Goal: Task Accomplishment & Management: Manage account settings

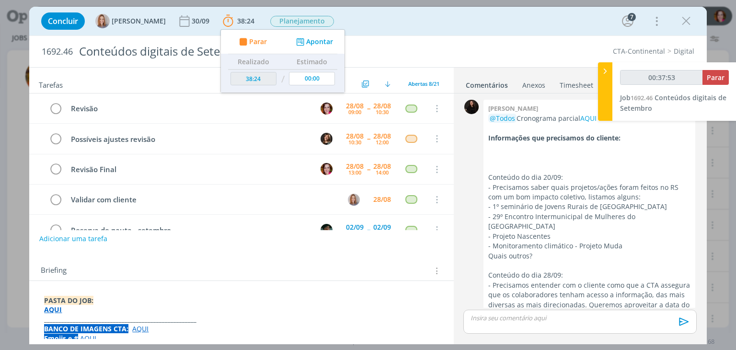
scroll to position [1087, 0]
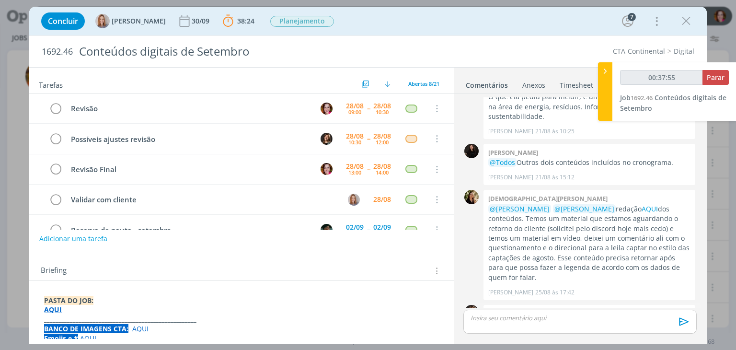
click at [525, 328] on link "AQUI" at bounding box center [533, 332] width 16 height 9
click at [642, 204] on link "AQUI" at bounding box center [650, 208] width 16 height 9
type input "00:45:07"
click at [606, 70] on icon at bounding box center [606, 71] width 10 height 10
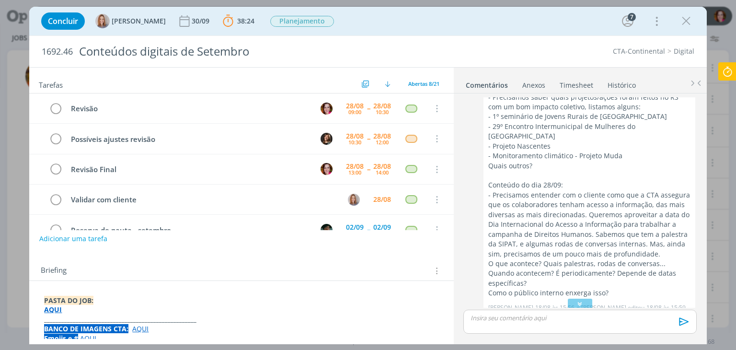
scroll to position [0, 0]
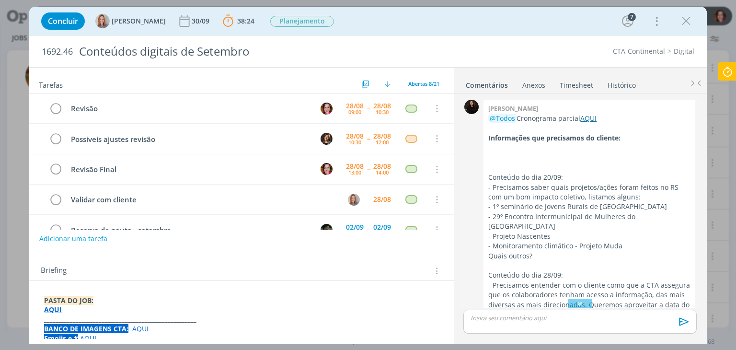
click at [588, 119] on link "AQUI" at bounding box center [589, 118] width 16 height 9
click at [88, 315] on strong "_____________________________________________________" at bounding box center [120, 319] width 152 height 9
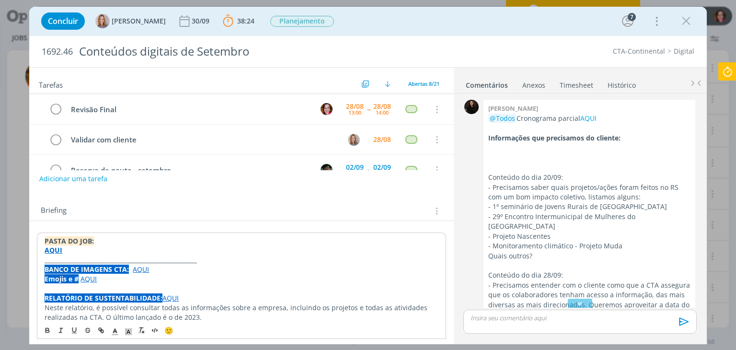
scroll to position [58, 0]
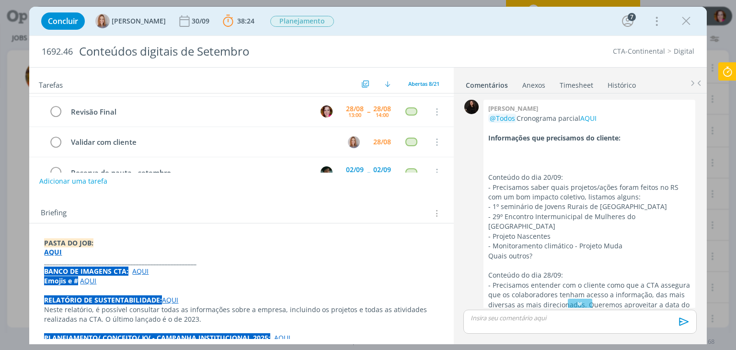
click at [207, 261] on p "_____________________________________________________" at bounding box center [241, 262] width 395 height 10
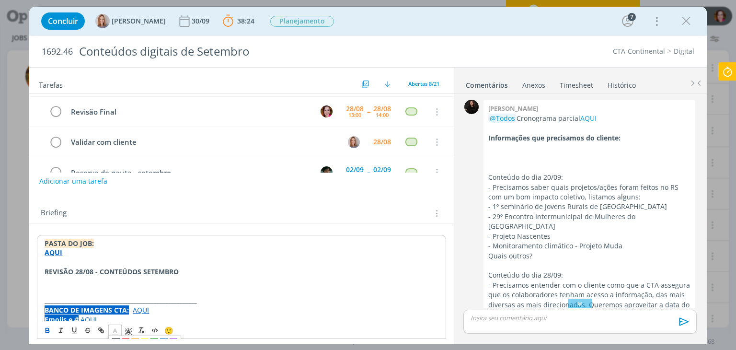
click at [115, 330] on icon "dialog" at bounding box center [115, 331] width 9 height 9
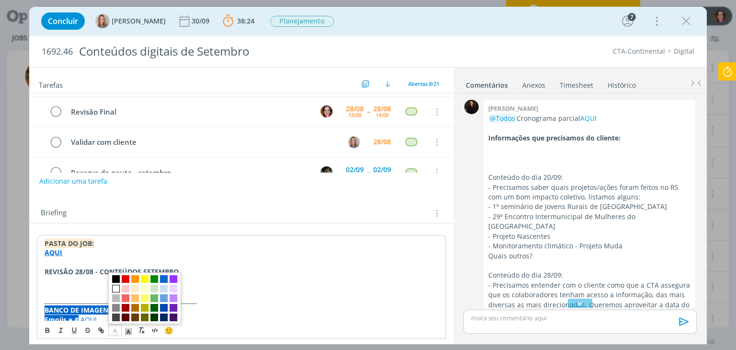
click at [117, 285] on span "dialog" at bounding box center [116, 289] width 8 height 8
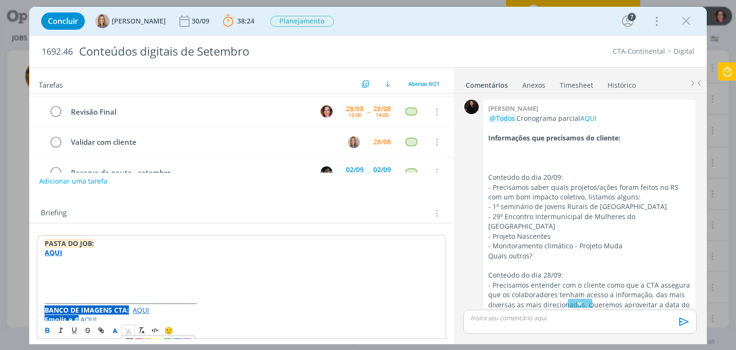
click at [127, 332] on icon "dialog" at bounding box center [128, 331] width 9 height 9
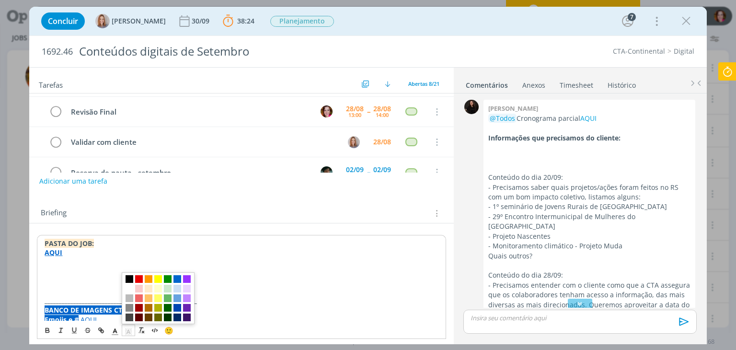
click at [126, 279] on span "dialog" at bounding box center [130, 279] width 8 height 8
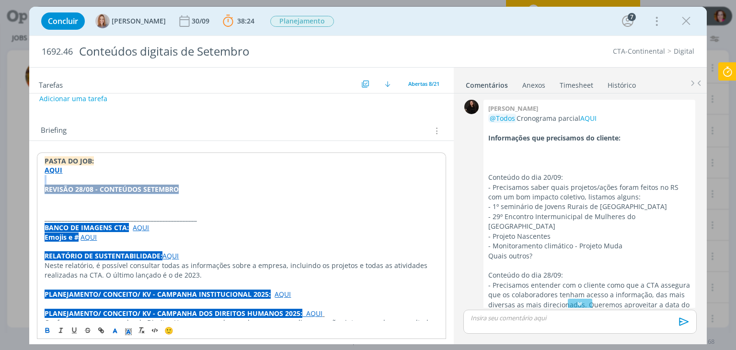
scroll to position [157, 0]
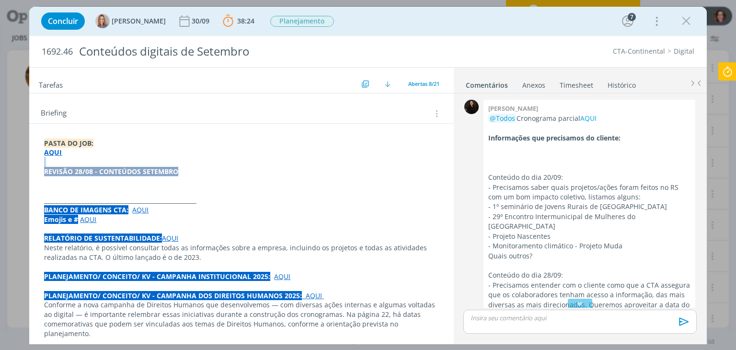
click at [195, 170] on p "REVISÃO 28/08 - CONTEÚDOS SETEMBRO" at bounding box center [241, 172] width 395 height 10
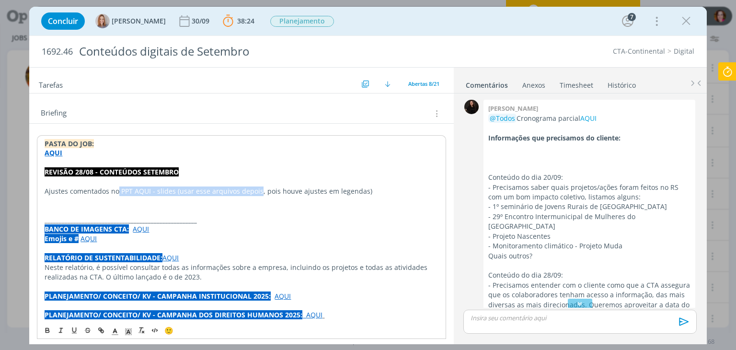
drag, startPoint x: 118, startPoint y: 190, endPoint x: 257, endPoint y: 192, distance: 138.6
click at [257, 192] on p "Ajustes comentados no PPT AQUI - slides (usar esse arquivos depois, pois houve …" at bounding box center [242, 191] width 394 height 10
click at [128, 206] on p "dialog" at bounding box center [242, 211] width 394 height 10
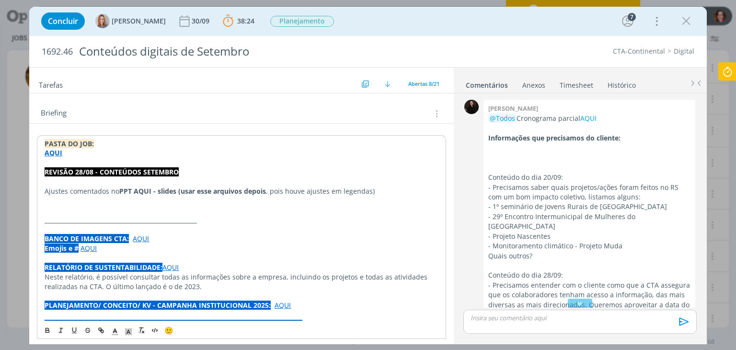
click at [128, 206] on p "dialog" at bounding box center [242, 211] width 394 height 10
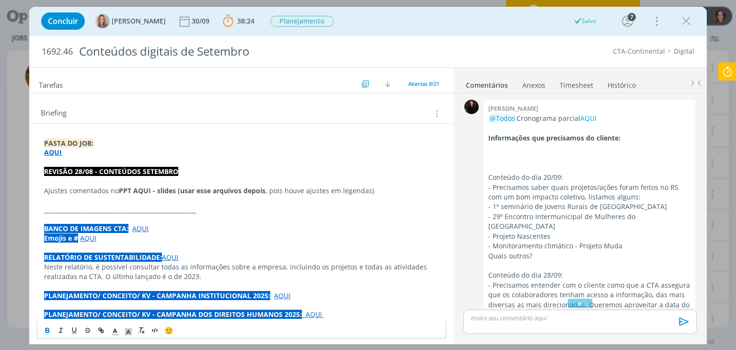
click at [120, 190] on strong "PPT AQUI - slides (usar esse arquivos depois" at bounding box center [192, 190] width 147 height 9
click at [121, 194] on strong "PPT AQUI - slides (usar esse arquivos depois" at bounding box center [192, 190] width 147 height 9
paste input "[URL][DOMAIN_NAME][DATE]"
type input "[URL][DOMAIN_NAME][DATE]"
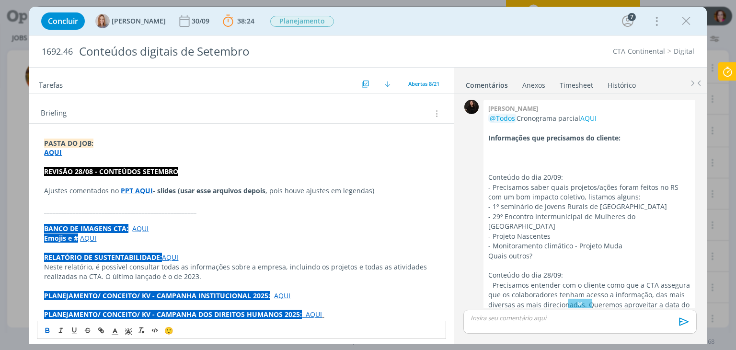
click at [178, 190] on strong "- slides (usar esse arquivos depois" at bounding box center [209, 190] width 113 height 9
click at [188, 190] on strong "- slides 12, (usar esse arquivos depois" at bounding box center [215, 190] width 124 height 9
click at [197, 189] on strong "- slides 12, 16, 22 (usar esse arquivos depois" at bounding box center [225, 190] width 145 height 9
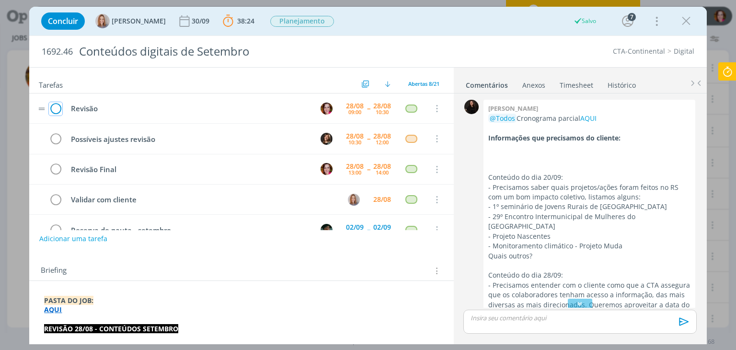
click at [52, 111] on icon "dialog" at bounding box center [55, 109] width 13 height 14
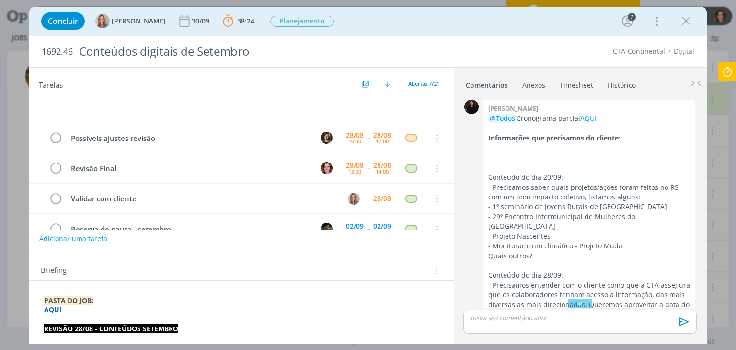
click at [721, 75] on icon at bounding box center [727, 71] width 17 height 19
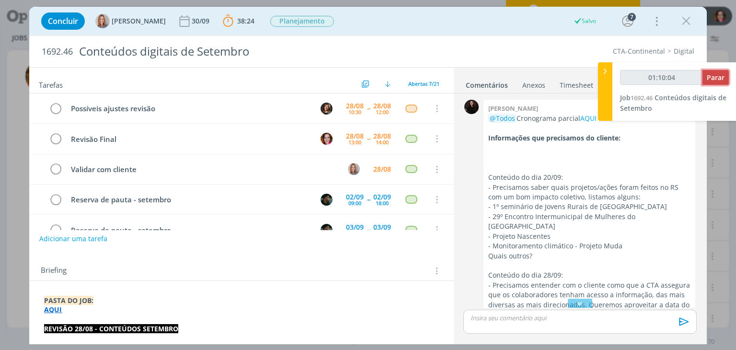
type input "01:10:05"
click at [715, 79] on span "Parar" at bounding box center [716, 77] width 18 height 9
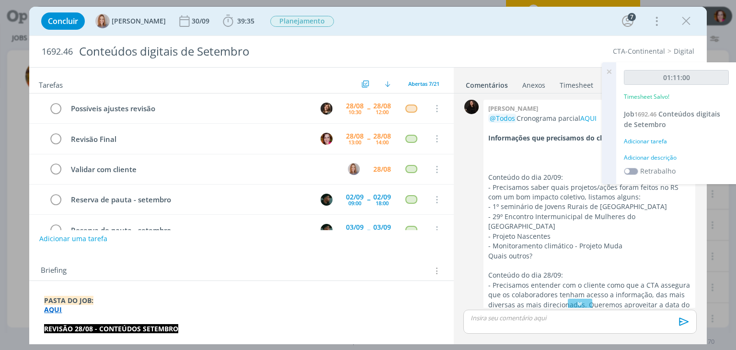
click at [635, 158] on div "Adicionar descrição" at bounding box center [676, 157] width 105 height 9
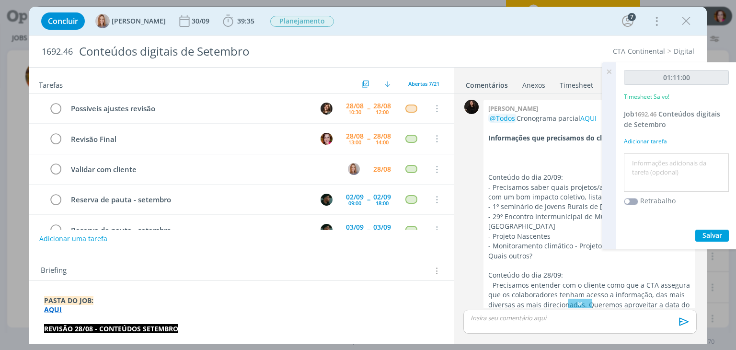
click at [635, 158] on textarea at bounding box center [677, 173] width 100 height 34
type textarea "C"
type textarea "Revisão conteúdos setembro"
click at [698, 233] on button "Salvar" at bounding box center [713, 236] width 34 height 12
click at [606, 70] on icon at bounding box center [609, 71] width 17 height 19
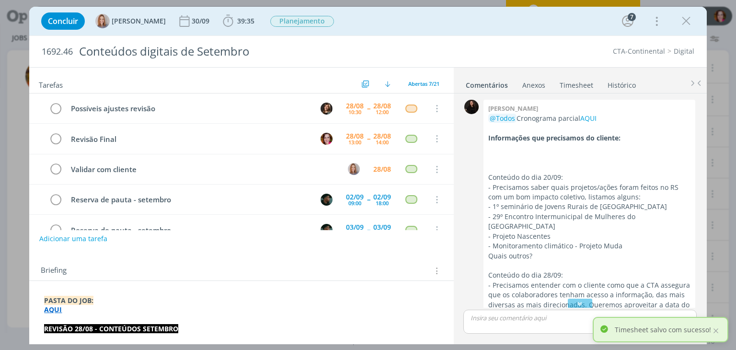
click at [520, 322] on p "dialog" at bounding box center [580, 318] width 218 height 9
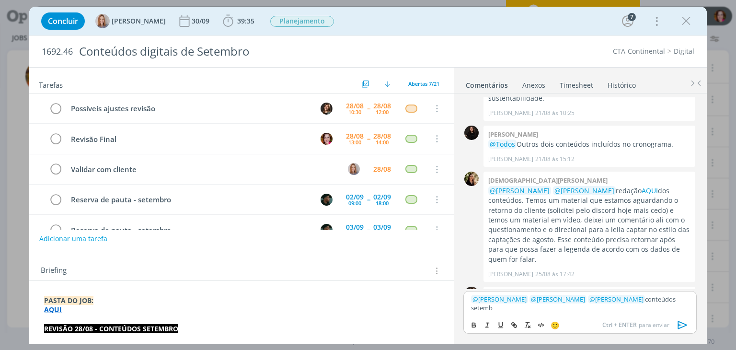
scroll to position [1107, 0]
click at [679, 323] on icon "dialog" at bounding box center [683, 325] width 10 height 8
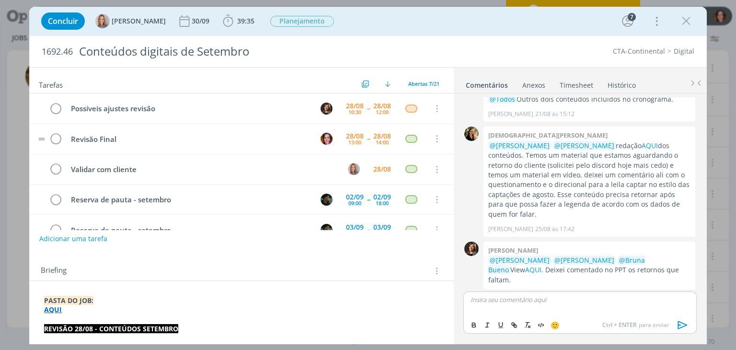
scroll to position [1151, 0]
click at [286, 315] on p "dialog" at bounding box center [241, 320] width 395 height 10
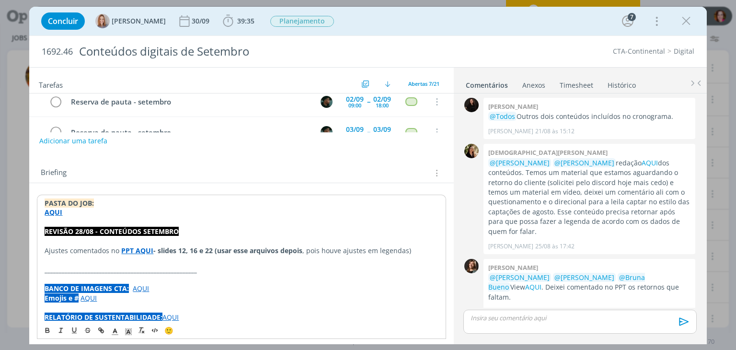
scroll to position [99, 0]
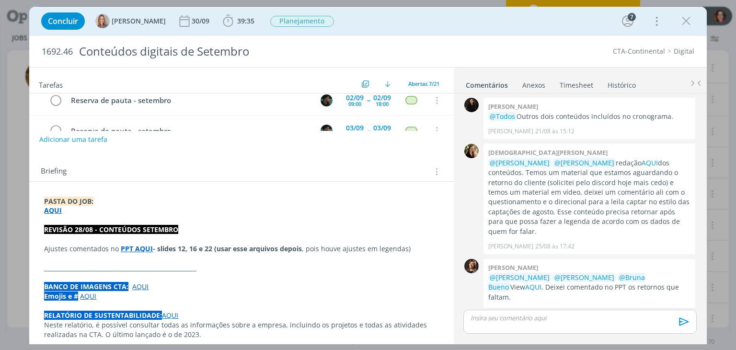
click at [198, 268] on p "_____________________________________________________" at bounding box center [241, 268] width 395 height 10
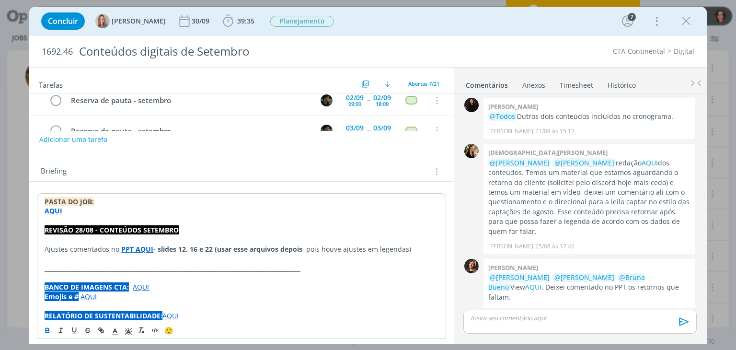
scroll to position [0, 0]
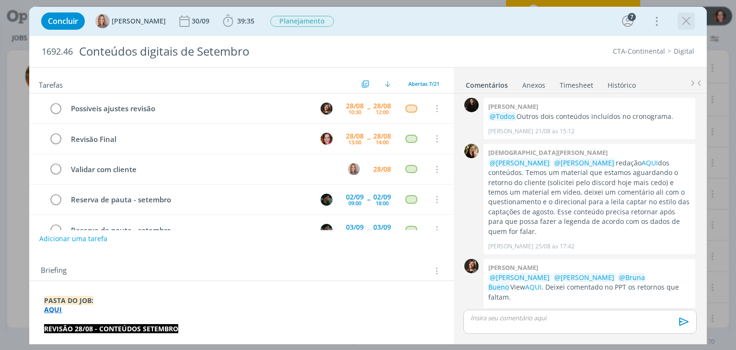
click at [685, 23] on icon "dialog" at bounding box center [686, 21] width 14 height 14
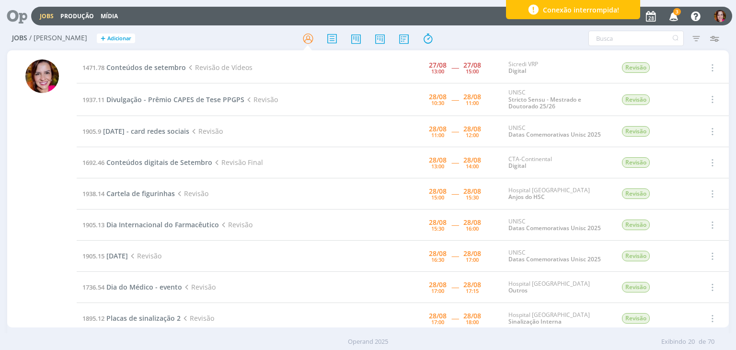
click at [678, 17] on icon "button" at bounding box center [674, 16] width 17 height 16
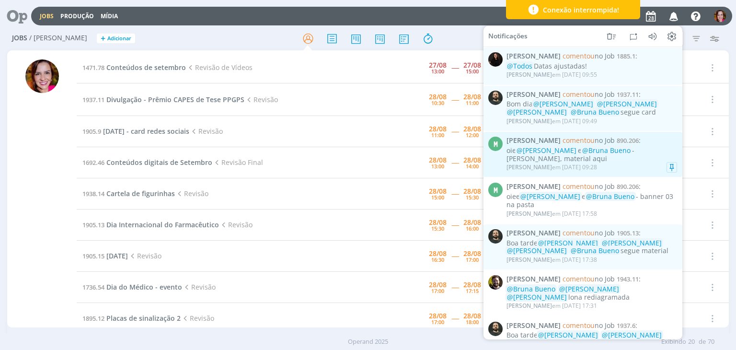
click at [606, 162] on div "oie @[PERSON_NAME] e @[PERSON_NAME] - [PERSON_NAME], material aqui" at bounding box center [592, 155] width 171 height 16
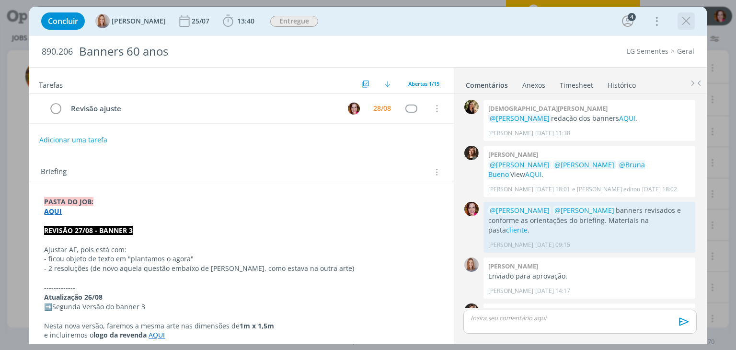
scroll to position [456, 0]
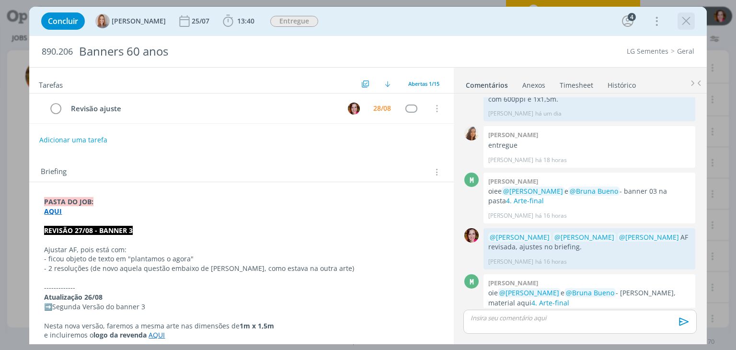
click at [689, 23] on icon "dialog" at bounding box center [686, 21] width 14 height 14
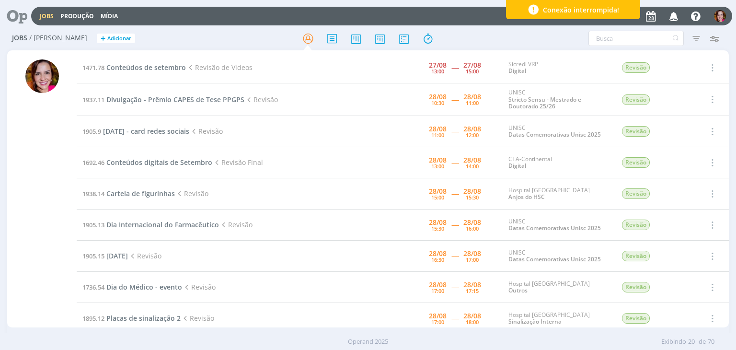
click at [677, 18] on icon "button" at bounding box center [674, 16] width 17 height 16
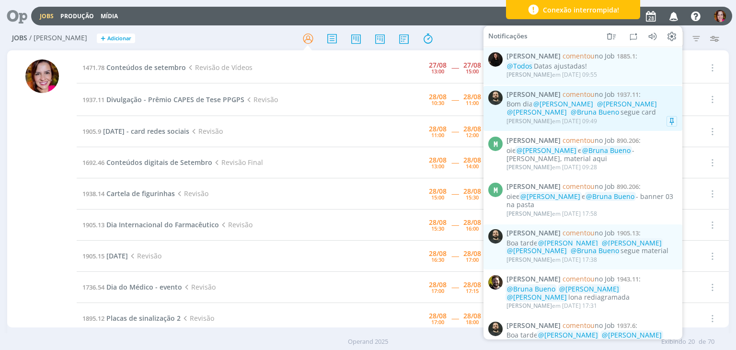
click at [632, 116] on div "Bom dia @[PERSON_NAME] @[PERSON_NAME] @[PERSON_NAME] @Bruna Bueno segue card" at bounding box center [592, 108] width 171 height 16
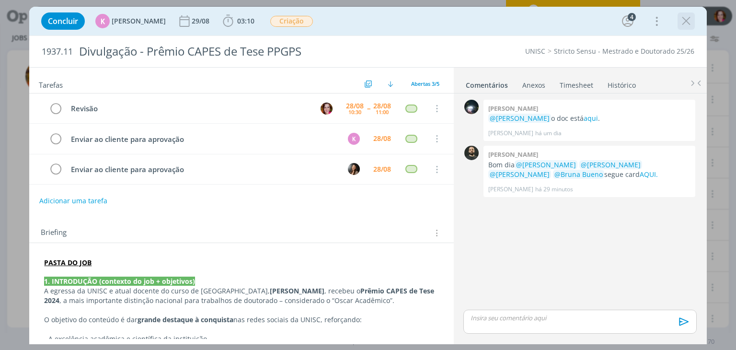
click at [687, 20] on icon "dialog" at bounding box center [686, 21] width 14 height 14
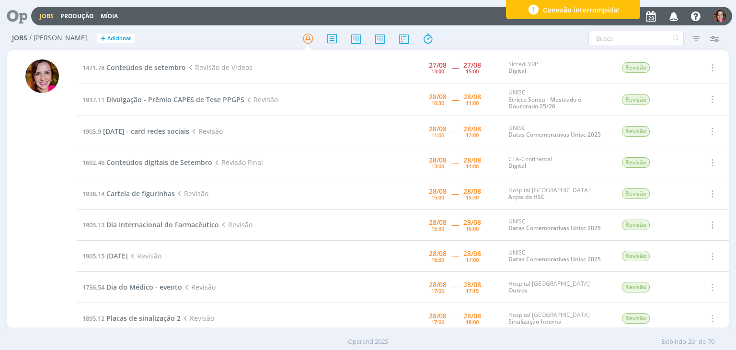
click at [676, 21] on icon "button" at bounding box center [674, 16] width 17 height 16
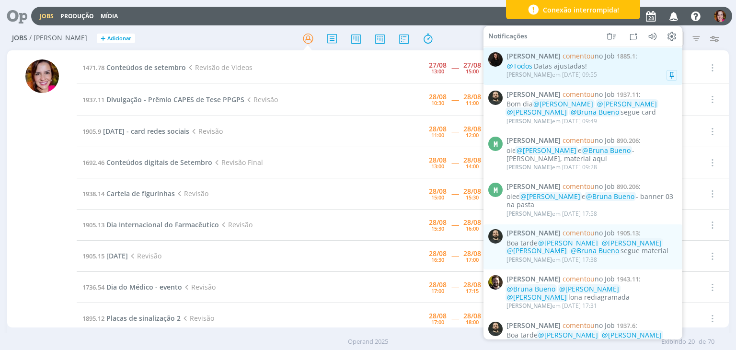
click at [597, 71] on div "[PERSON_NAME] em [DATE] 09:55" at bounding box center [552, 74] width 91 height 7
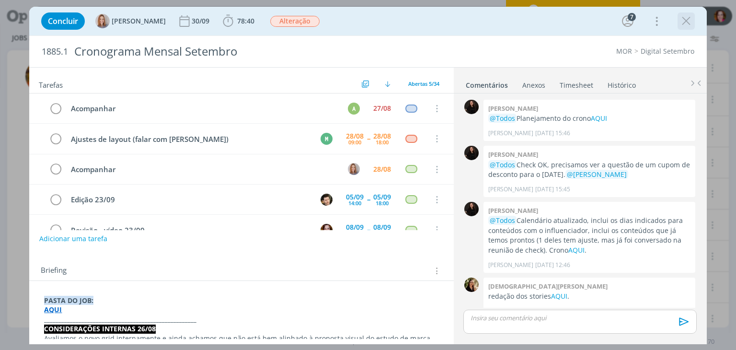
scroll to position [1527, 0]
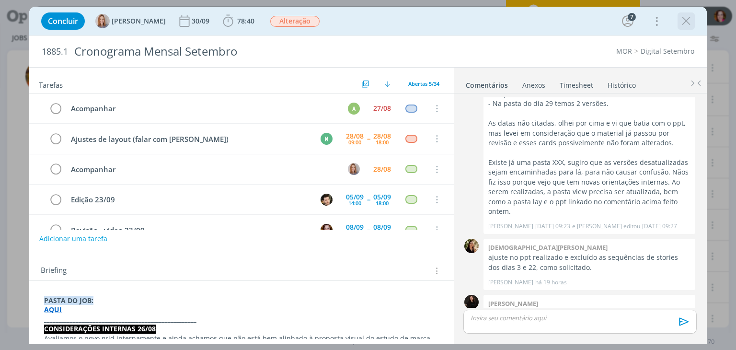
click at [687, 20] on icon "dialog" at bounding box center [686, 21] width 14 height 14
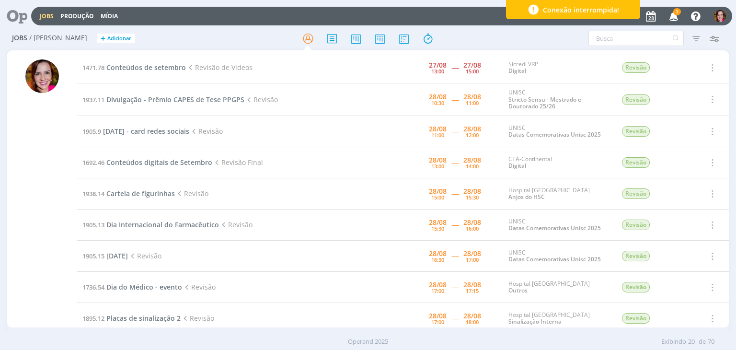
click at [677, 12] on span "1" at bounding box center [678, 11] width 8 height 7
click at [155, 103] on span "Divulgação - Prêmio CAPES de Tese PPGPS" at bounding box center [175, 99] width 138 height 9
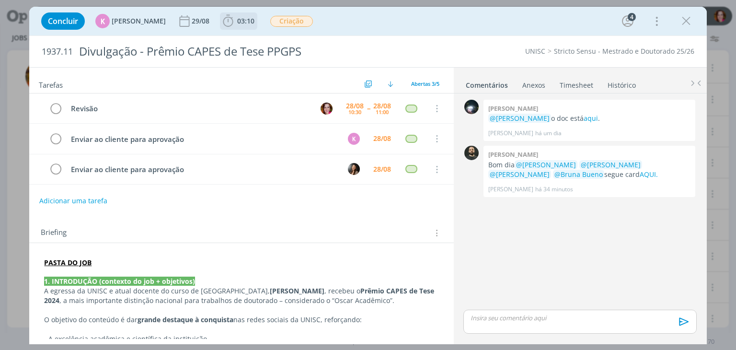
click at [223, 23] on icon "dialog" at bounding box center [228, 21] width 10 height 12
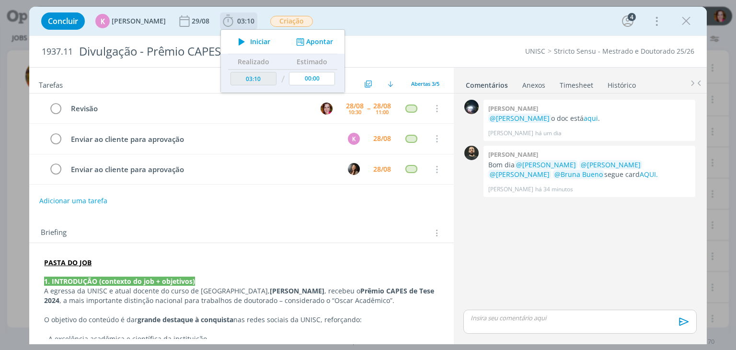
click at [241, 44] on icon "dialog" at bounding box center [241, 41] width 17 height 12
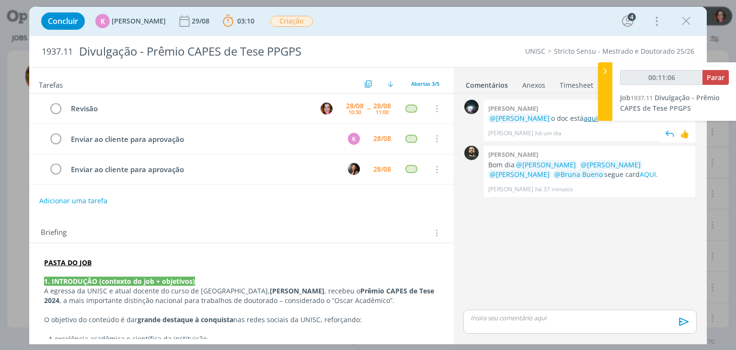
click at [592, 120] on link "aqui" at bounding box center [591, 118] width 14 height 9
click at [640, 176] on link "AQUI." at bounding box center [649, 174] width 18 height 9
click at [485, 317] on p "dialog" at bounding box center [580, 318] width 218 height 9
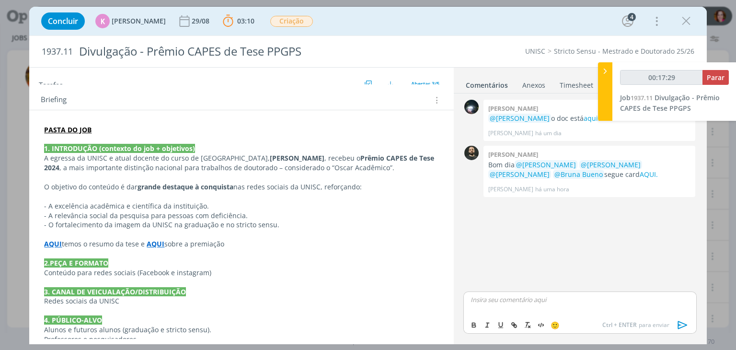
scroll to position [134, 0]
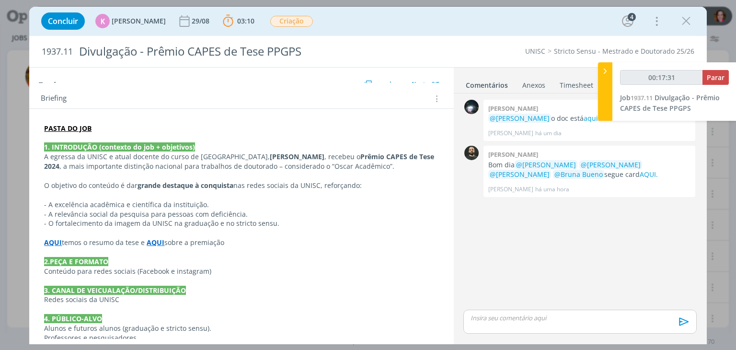
click at [151, 241] on strong "AQUI" at bounding box center [156, 242] width 18 height 9
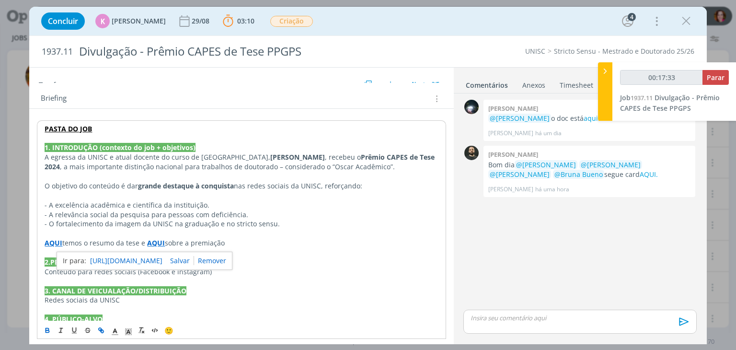
click at [52, 238] on strong "AQUI" at bounding box center [54, 242] width 18 height 9
click at [73, 259] on link "https://sobeae.sharepoint.com/:f:/s/SOBEAE/EmjI6Psrse5MgPRHk3hCo6kBr5OftIgztmNL…" at bounding box center [106, 261] width 72 height 12
click at [155, 229] on p "dialog" at bounding box center [242, 234] width 394 height 10
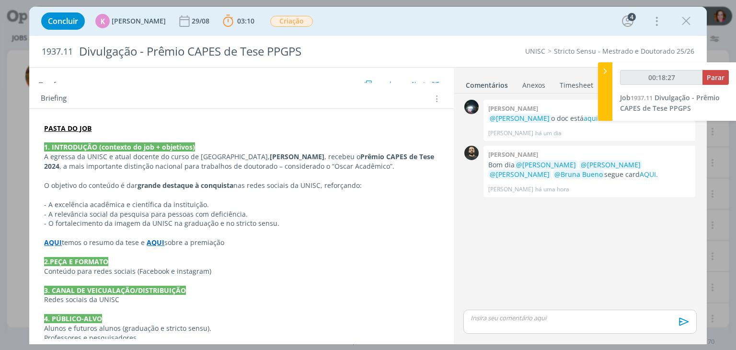
type input "00:18:28"
click at [494, 323] on div "dialog" at bounding box center [580, 322] width 233 height 24
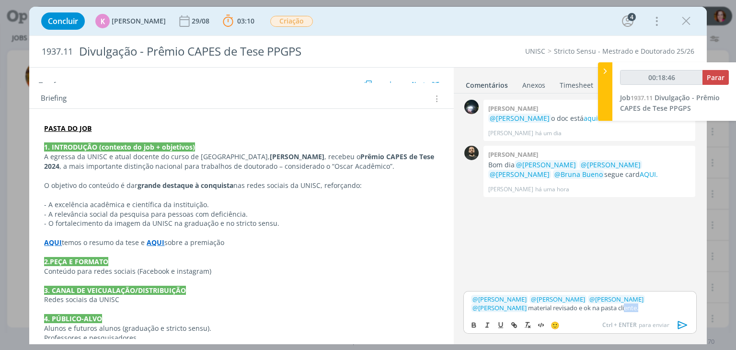
type input "00:18:47"
type input "cliente"
type input "00:18:48"
paste input "https://sobeae.sharepoint.com/sites/SOBEAE/Documentos%20Compartilhados/Forms/Al…"
type input "https://sobeae.sharepoint.com/sites/SOBEAE/Documentos%20Compartilhados/Forms/Al…"
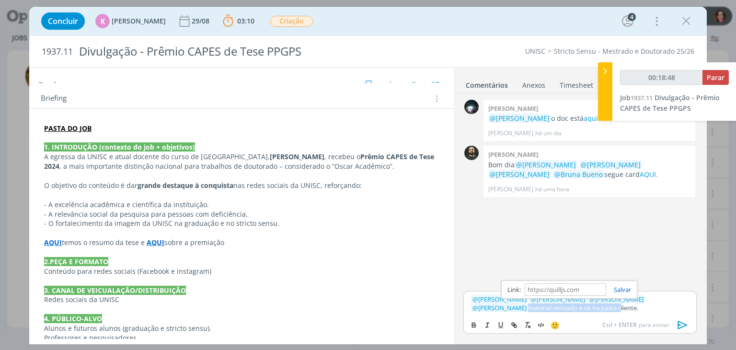
scroll to position [0, 0]
click at [617, 309] on link "cliente" at bounding box center [626, 307] width 19 height 9
click at [568, 292] on link "https://sobeae.sharepoint.com/sites/SOBEAE/Documentos%20Compartilhados/Forms/Al…" at bounding box center [539, 289] width 65 height 12
click at [681, 326] on icon "dialog" at bounding box center [683, 325] width 14 height 14
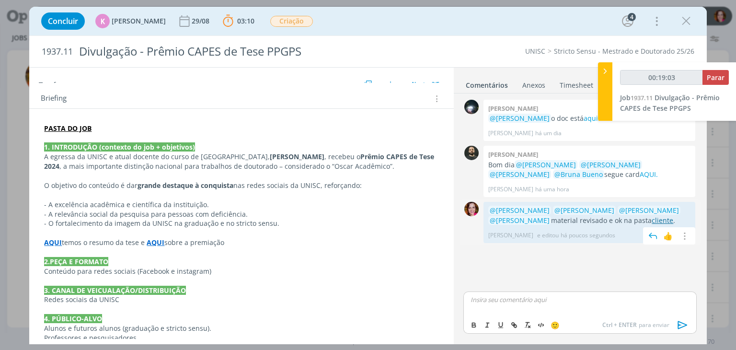
click at [652, 220] on link "cliente" at bounding box center [663, 220] width 22 height 9
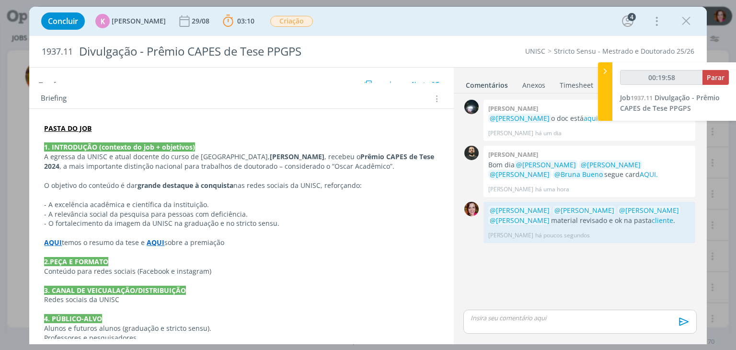
type input "00:19:59"
click at [718, 81] on span "Parar" at bounding box center [716, 77] width 18 height 9
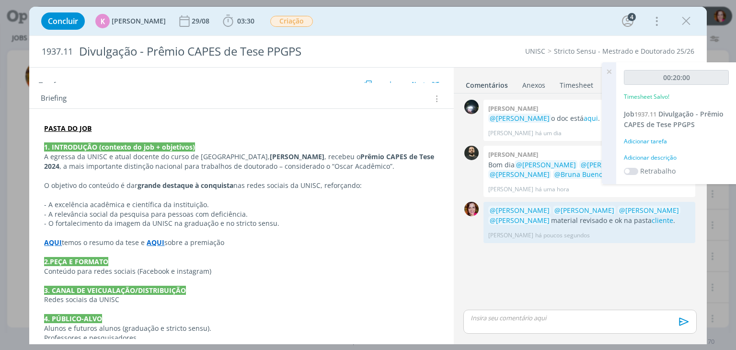
click at [654, 156] on div "Adicionar descrição" at bounding box center [676, 157] width 105 height 9
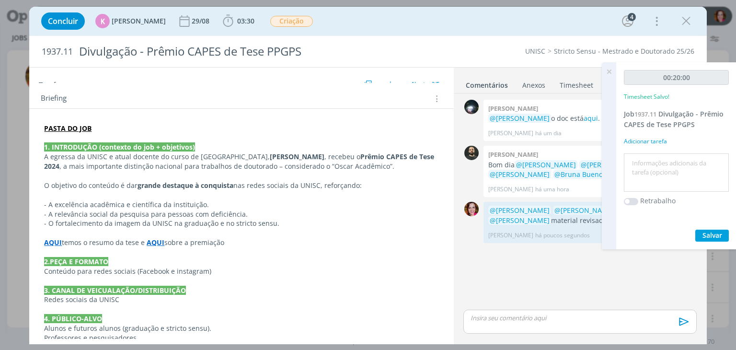
click at [654, 156] on textarea at bounding box center [677, 173] width 100 height 34
type textarea "Revisão arte e legendas"
click at [711, 239] on button "Salvar" at bounding box center [713, 236] width 34 height 12
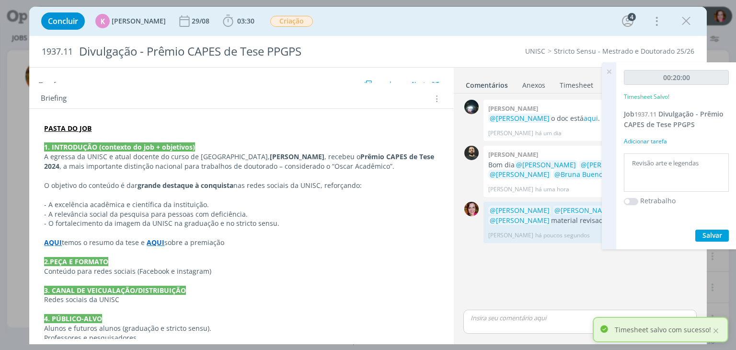
click at [610, 73] on icon at bounding box center [609, 71] width 17 height 19
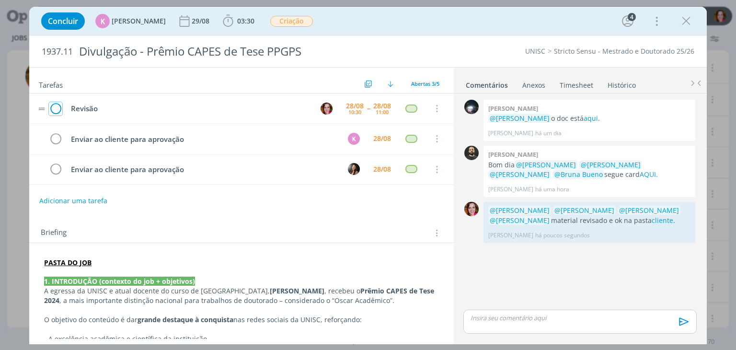
click at [58, 107] on icon "dialog" at bounding box center [55, 109] width 13 height 14
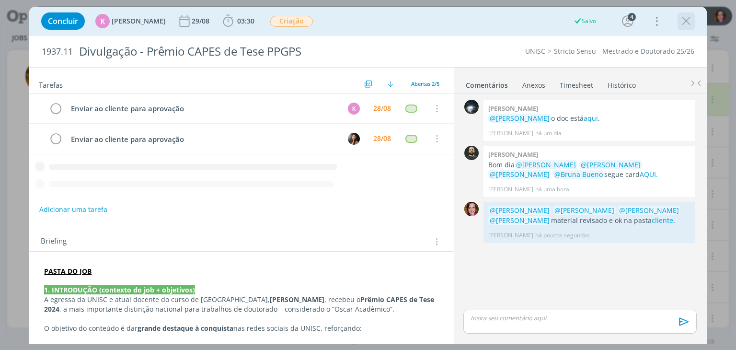
click at [687, 18] on icon "dialog" at bounding box center [686, 21] width 14 height 14
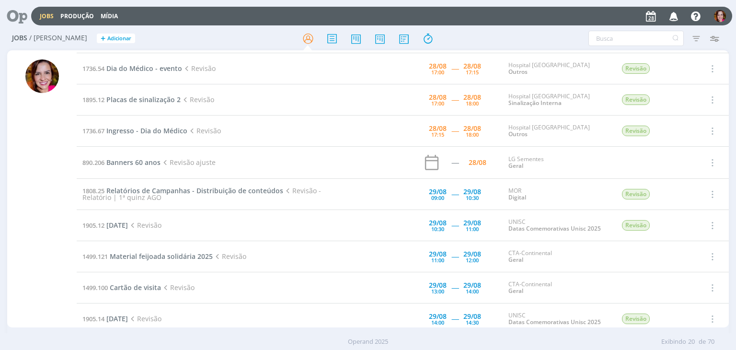
scroll to position [187, 0]
click at [130, 159] on span "Banners 60 anos" at bounding box center [133, 160] width 54 height 9
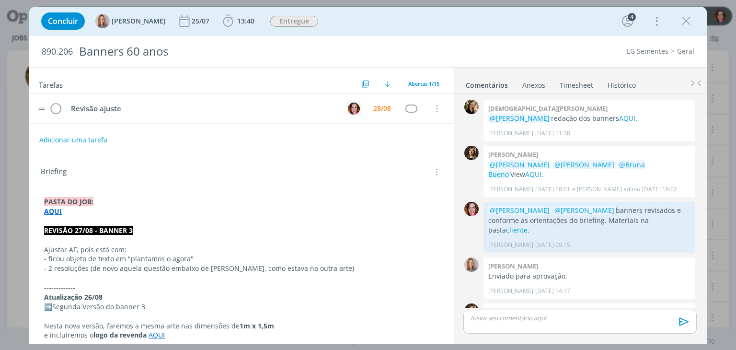
scroll to position [456, 0]
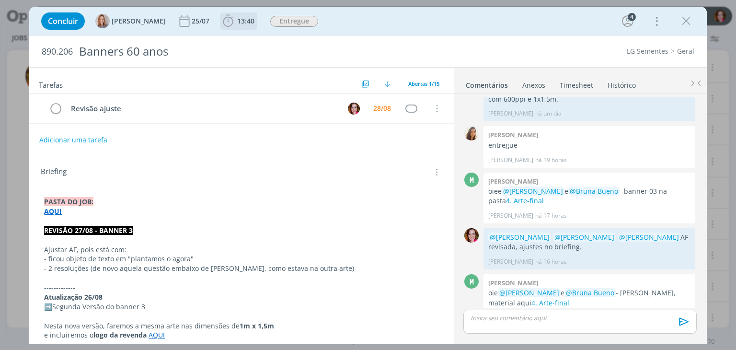
click at [235, 21] on b "13:40" at bounding box center [245, 21] width 21 height 7
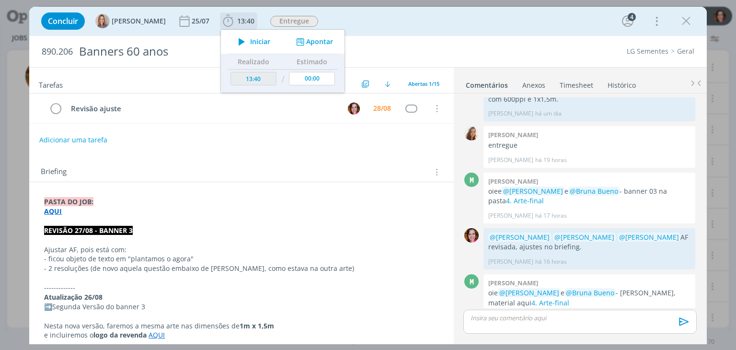
click at [244, 40] on icon "dialog" at bounding box center [241, 41] width 17 height 12
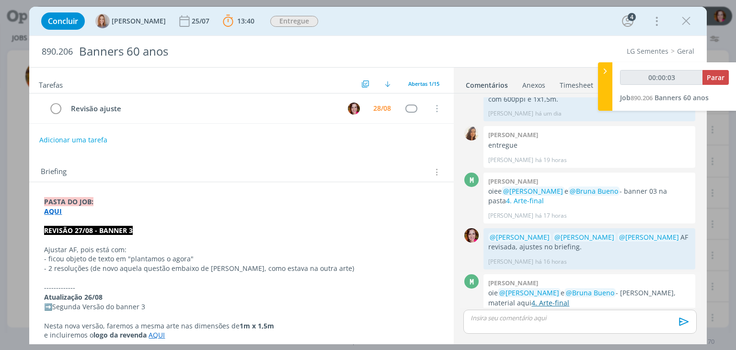
click at [532, 298] on link "4. Arte-final" at bounding box center [551, 302] width 38 height 9
click at [499, 323] on div "dialog" at bounding box center [580, 322] width 233 height 24
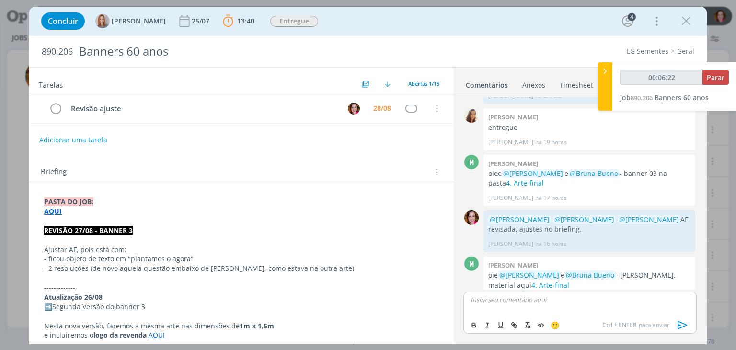
type input "00:06:23"
type input "00:07:12"
type input "cliente"
type input "00:07:13"
paste input "https://sobeae.sharepoint.com/sites/SOBEAE/Documentos%20Compartilhados/Forms/Al…"
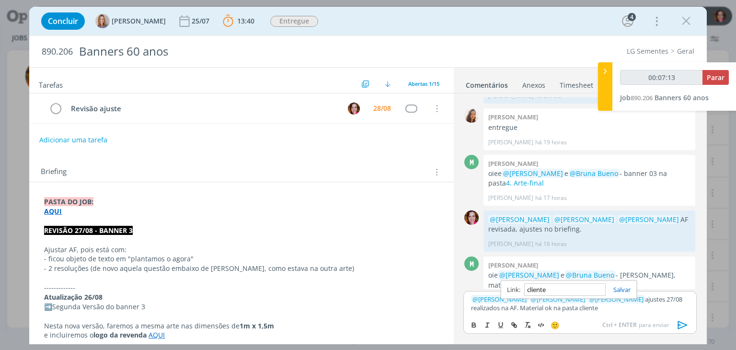
type input "https://sobeae.sharepoint.com/sites/SOBEAE/Documentos%20Compartilhados/Forms/Al…"
type input "00:07:14"
type input "https://sobeae.sharepoint.com/sites/SOBEAE/Documentos%20Compartilhados/Forms/Al…"
type input "00:07:15"
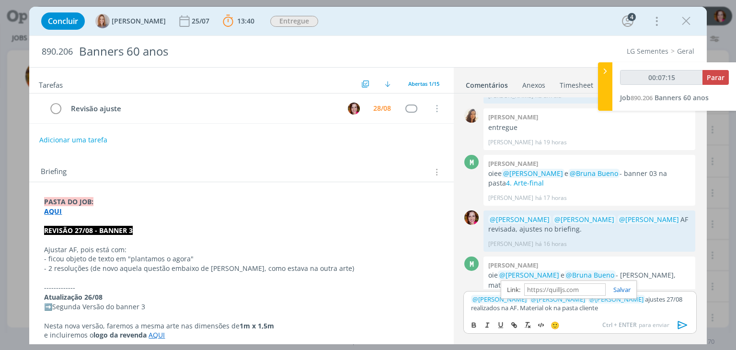
scroll to position [0, 0]
type input "00:07:16"
type input "'"
type input "00:07:17"
click at [531, 305] on p "﻿ @ Marcel Ali ﻿ ﻿ @ Vanessa Feron ﻿ ﻿ @ Amanda Oliveira ﻿ ajustes 27/08 realiz…" at bounding box center [580, 304] width 218 height 18
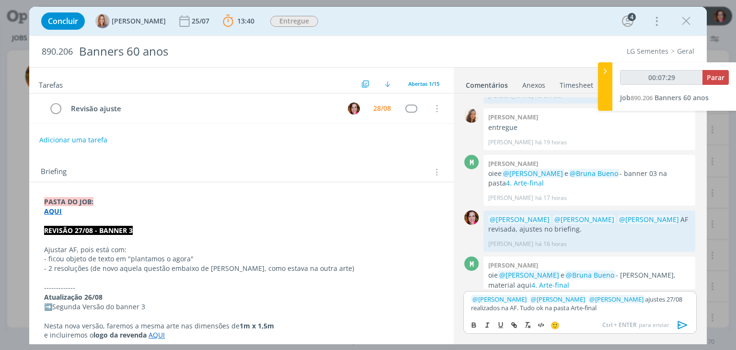
type input "00:07:30"
paste input "https://sobeae.sharepoint.com/sites/SOBEAE/Documentos%20Compartilhados/Forms/Al…"
type input "https://sobeae.sharepoint.com/sites/SOBEAE/Documentos%20Compartilhados/Forms/Al…"
click at [572, 309] on link "Arte-final" at bounding box center [583, 307] width 26 height 9
click at [564, 288] on link "https://sobeae.sharepoint.com/sites/SOBEAE/Documentos%20Compartilhados/Forms/Al…" at bounding box center [534, 289] width 65 height 12
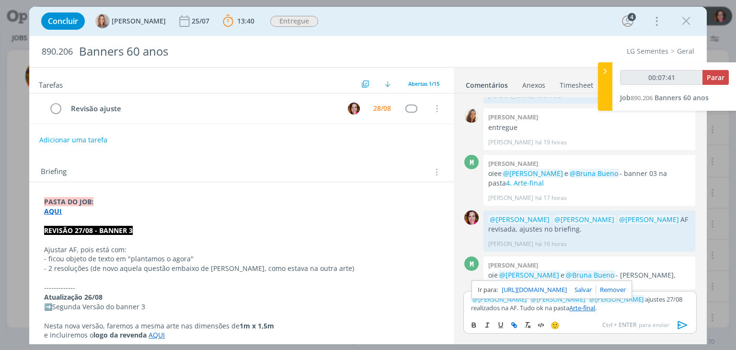
click at [682, 323] on icon "dialog" at bounding box center [683, 325] width 10 height 8
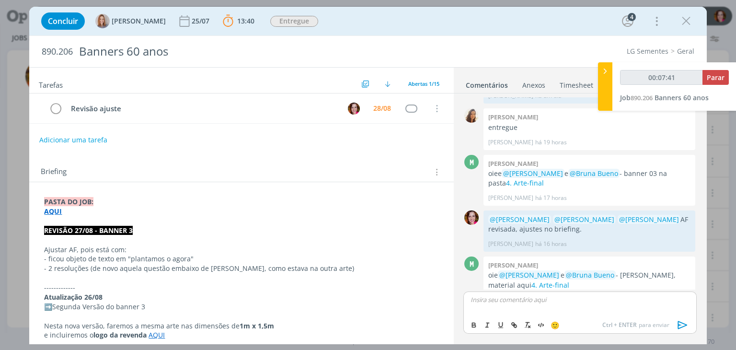
scroll to position [520, 0]
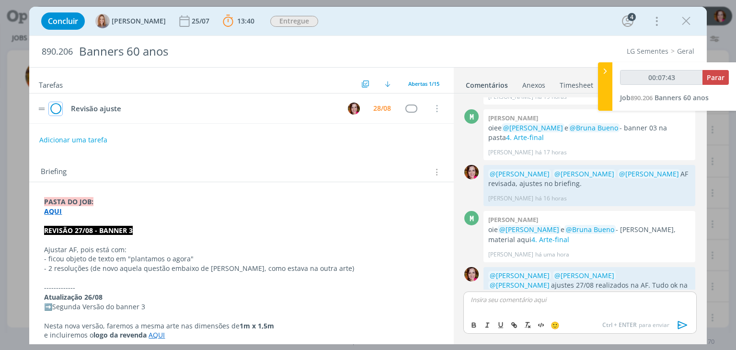
click at [59, 109] on icon "dialog" at bounding box center [55, 109] width 13 height 14
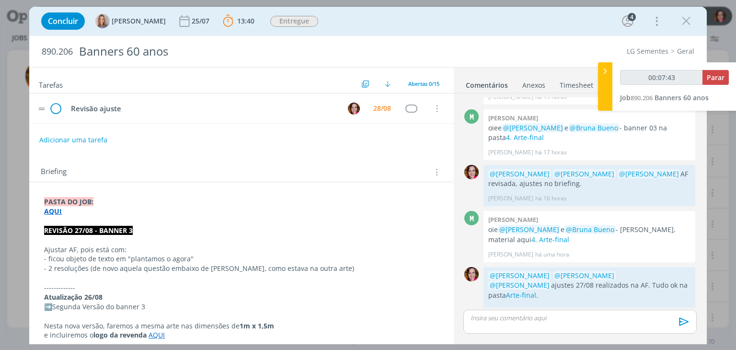
scroll to position [502, 0]
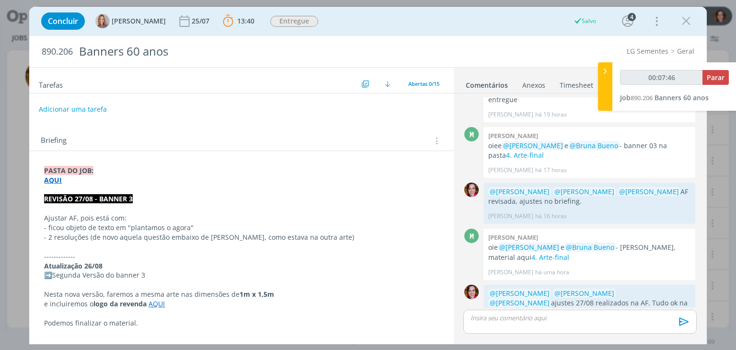
click at [71, 107] on button "Adicionar uma tarefa" at bounding box center [73, 109] width 68 height 16
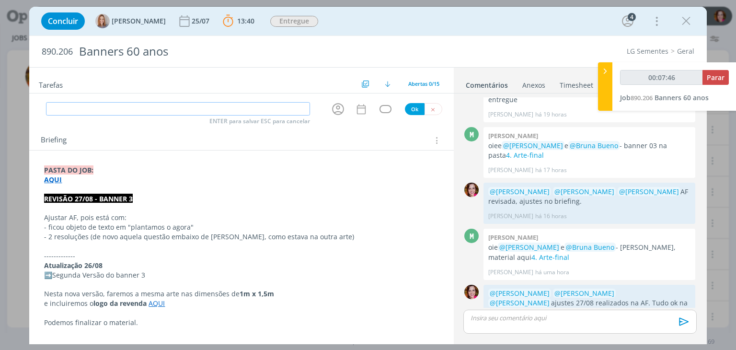
type input "00:07:47"
type input "Envi"
type input "00:07:48"
type input "Enviar"
type input "00:07:49"
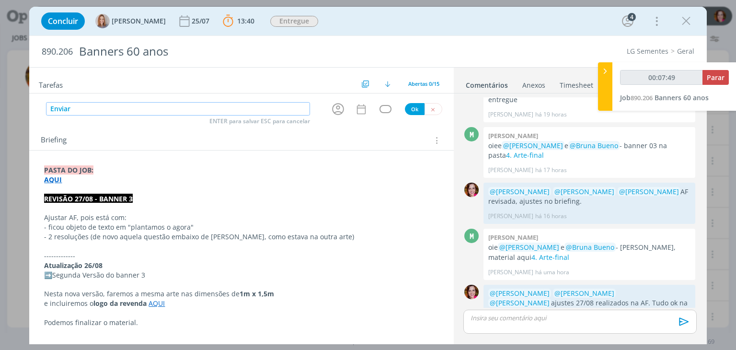
type input "Enviar"
type input "00:07:50"
type input "Enviar AF"
type input "00:07:51"
type input "Enviar"
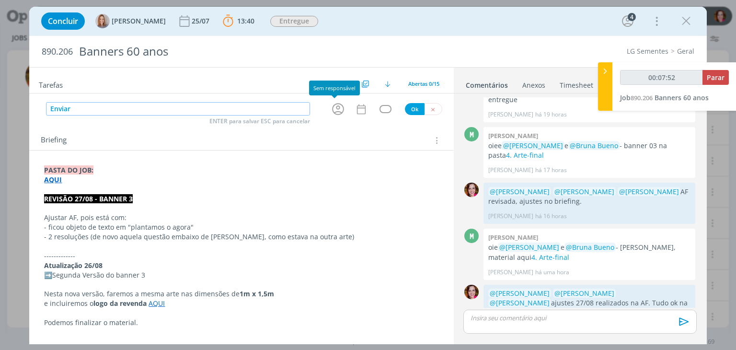
type input "00:07:53"
click at [337, 106] on icon "dialog" at bounding box center [338, 109] width 15 height 15
type input "Enviar"
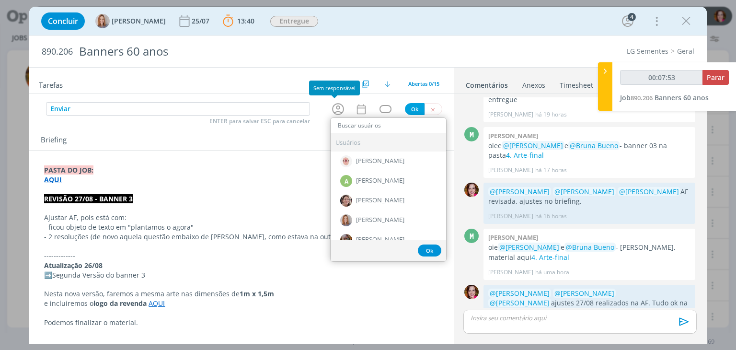
type input "00:07:54"
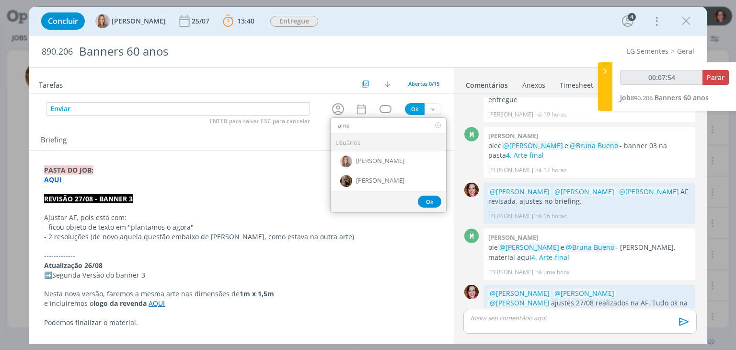
type input "aman"
type input "00:07:55"
type input "aman"
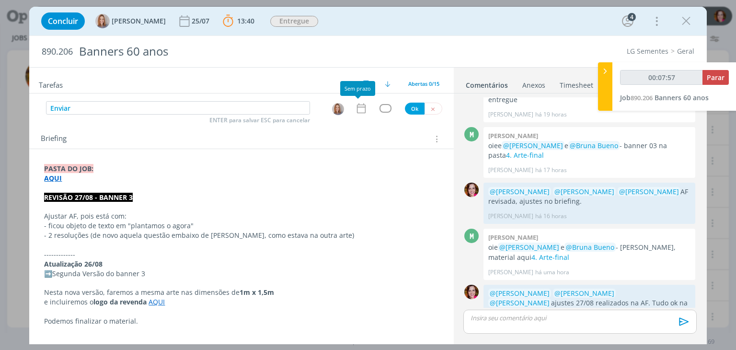
click at [359, 108] on icon "dialog" at bounding box center [361, 108] width 12 height 12
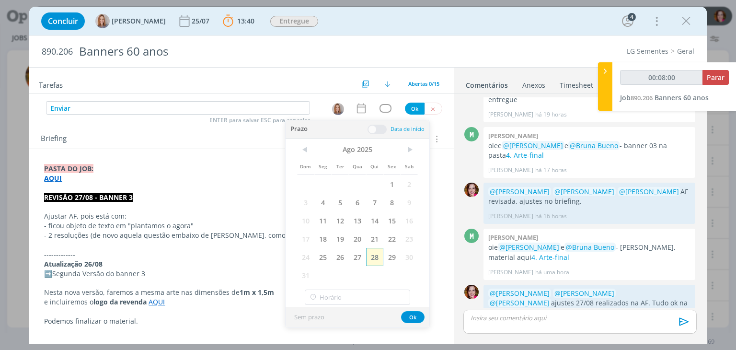
click at [373, 256] on span "28" at bounding box center [374, 257] width 17 height 18
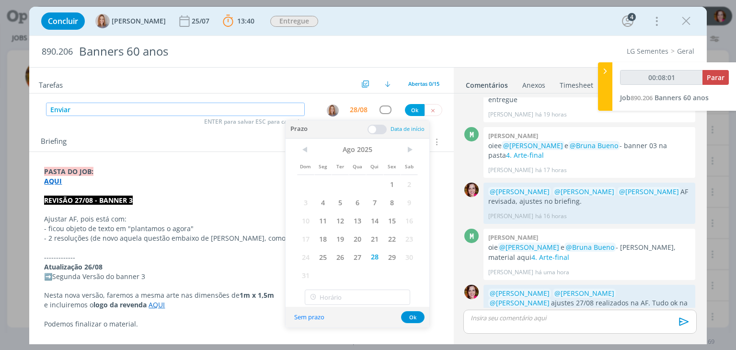
click at [214, 106] on input "Enviar" at bounding box center [175, 109] width 259 height 13
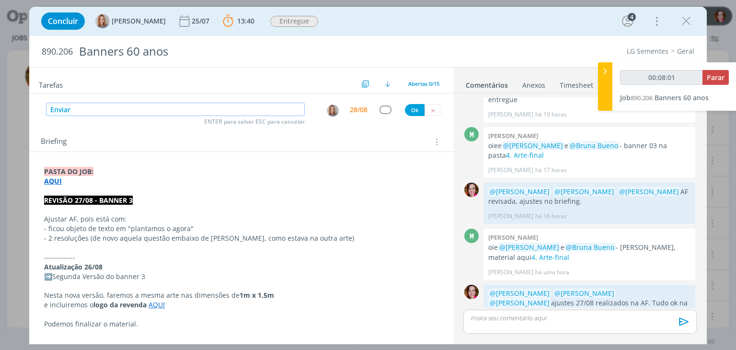
click at [214, 106] on input "Enviar" at bounding box center [175, 109] width 259 height 13
type input "00:08:02"
click at [214, 106] on input "Enviar" at bounding box center [175, 109] width 259 height 13
type input "Faz"
type input "00:08:03"
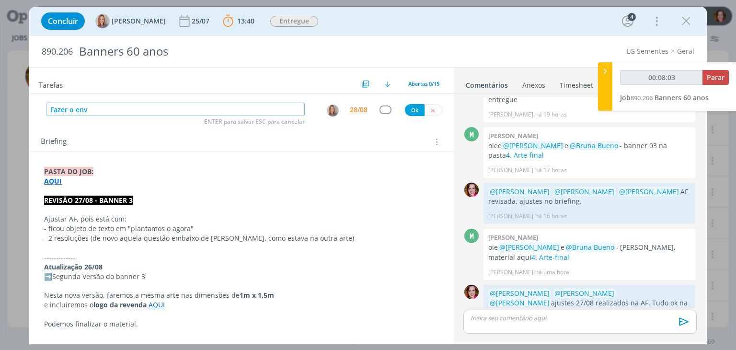
type input "Fazer o envi"
type input "00:08:04"
type input "Fazer o envio"
type input "00:08:05"
type input "Fazer o envio"
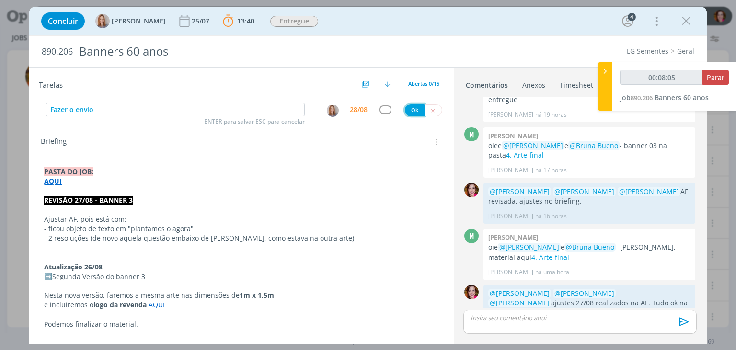
click at [408, 111] on button "Ok" at bounding box center [415, 110] width 20 height 12
type input "00:08:06"
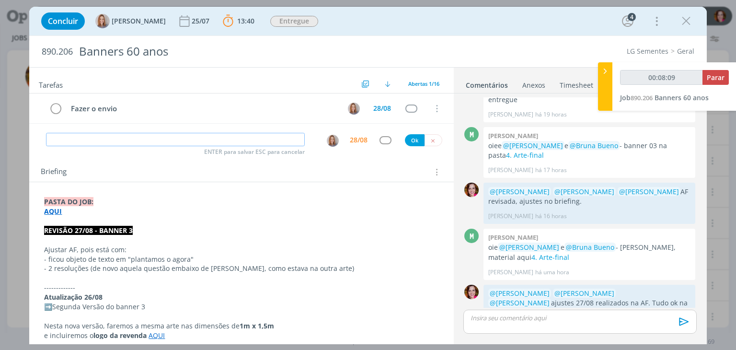
click at [213, 140] on input "dialog" at bounding box center [175, 139] width 259 height 13
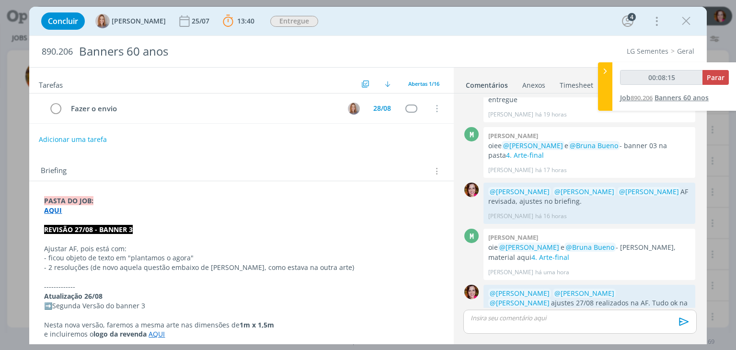
type input "00:08:16"
click at [715, 78] on span "Parar" at bounding box center [716, 77] width 18 height 9
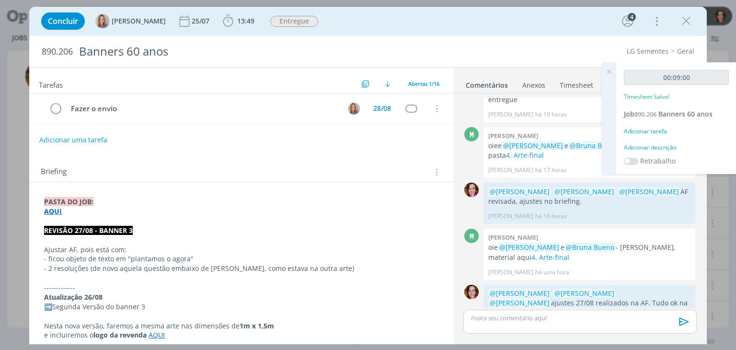
click at [660, 147] on div "Adicionar descrição" at bounding box center [676, 147] width 105 height 9
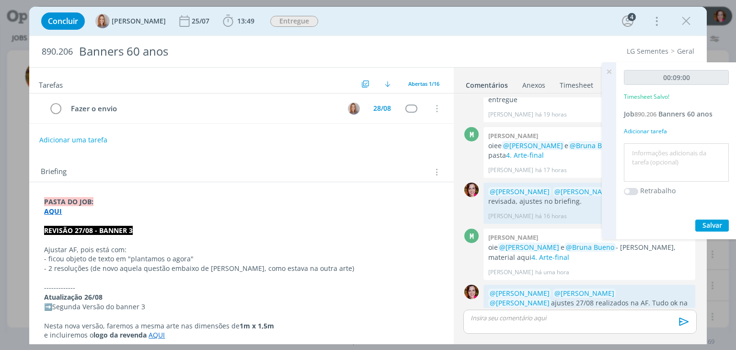
click at [660, 147] on textarea at bounding box center [677, 163] width 100 height 34
type textarea "Revisão ajustes AF 27/08"
click at [706, 222] on span "Salvar" at bounding box center [713, 225] width 20 height 9
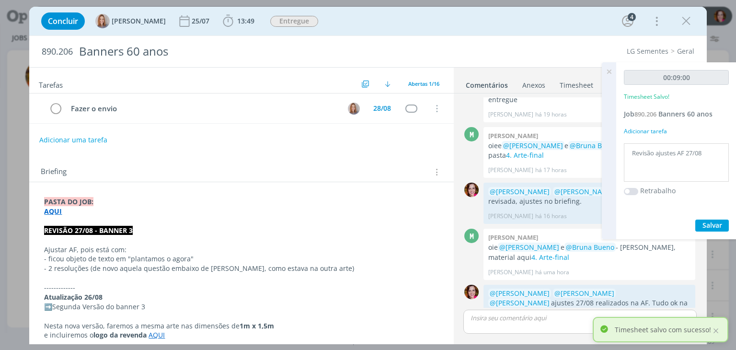
click at [609, 71] on icon at bounding box center [609, 71] width 17 height 19
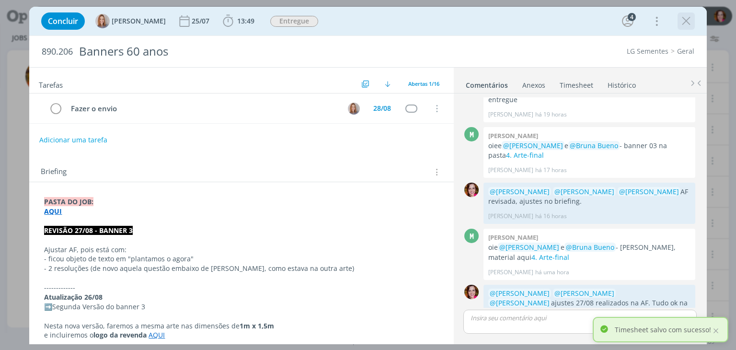
click at [688, 18] on icon "dialog" at bounding box center [686, 21] width 14 height 14
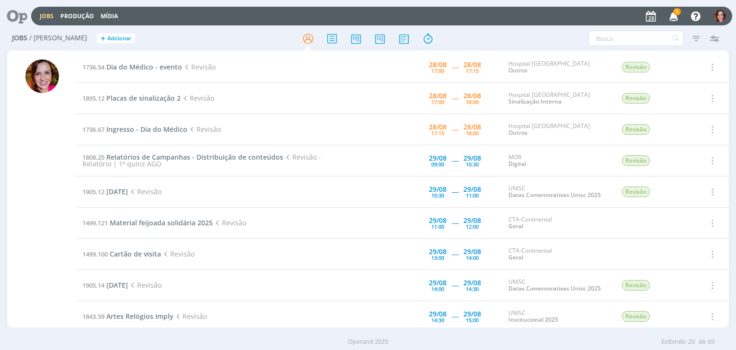
click at [676, 16] on icon "button" at bounding box center [674, 16] width 17 height 16
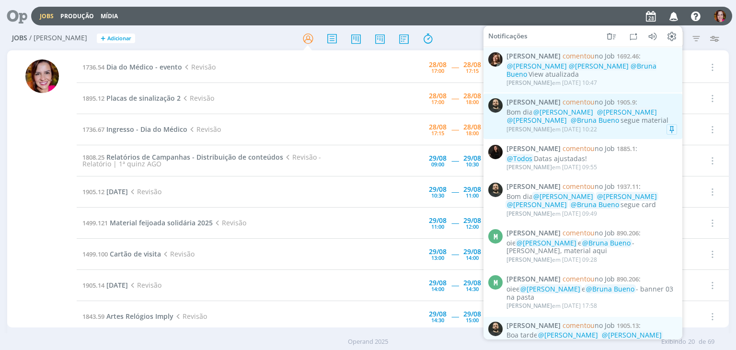
click at [652, 129] on div "Patrick Freitas em 28/08 às 10:22" at bounding box center [592, 130] width 171 height 10
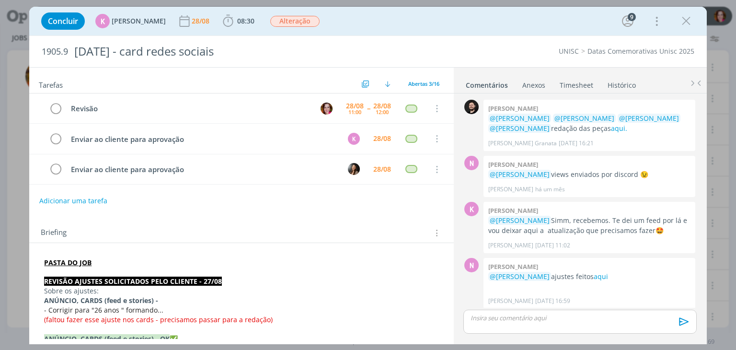
scroll to position [430, 0]
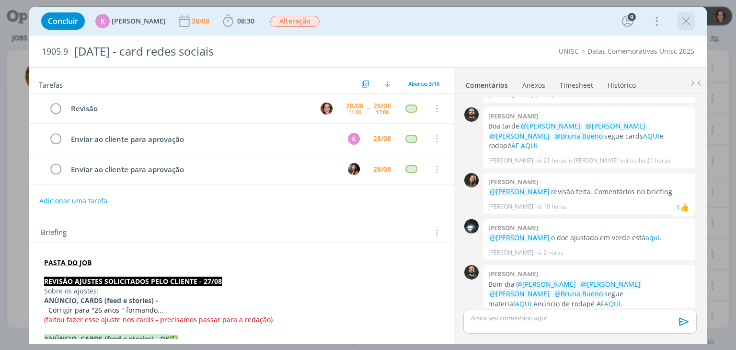
click at [684, 20] on icon "dialog" at bounding box center [686, 21] width 14 height 14
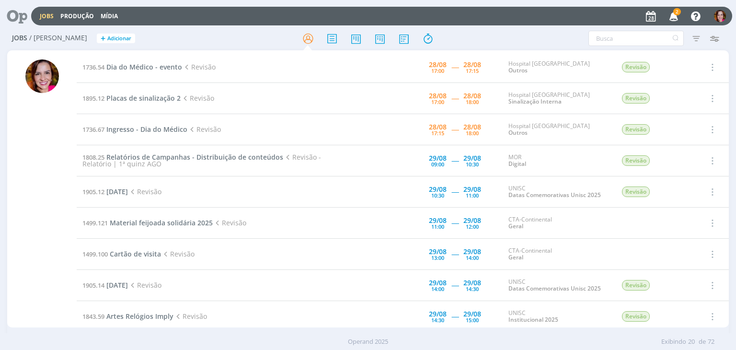
click at [676, 16] on icon "button" at bounding box center [674, 16] width 17 height 16
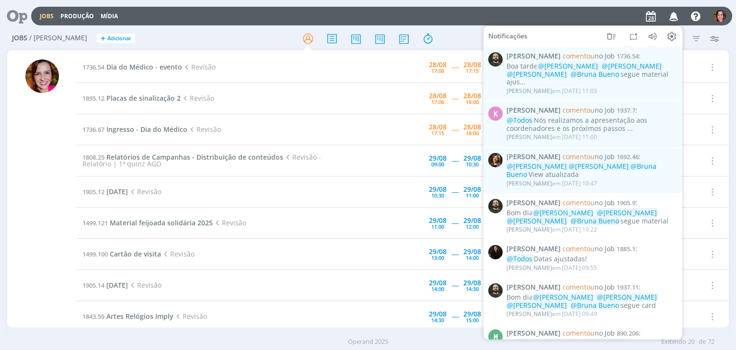
click at [58, 153] on div at bounding box center [42, 193] width 34 height 268
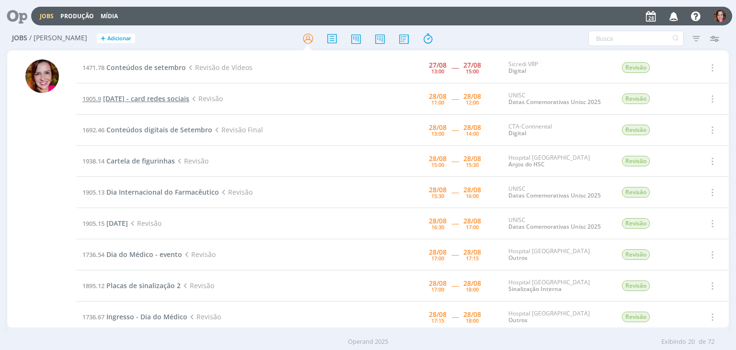
click at [130, 101] on span "[DATE] - card redes sociais" at bounding box center [146, 98] width 86 height 9
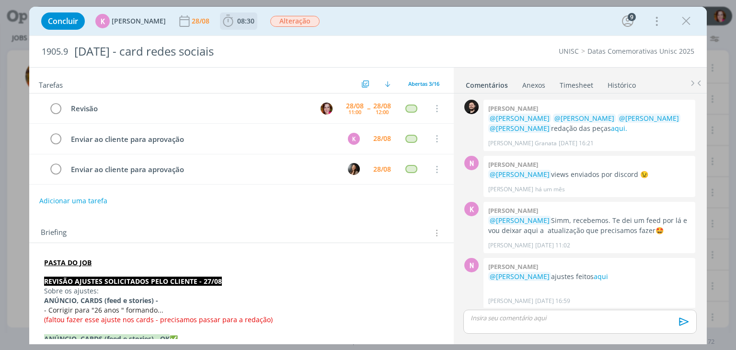
scroll to position [430, 0]
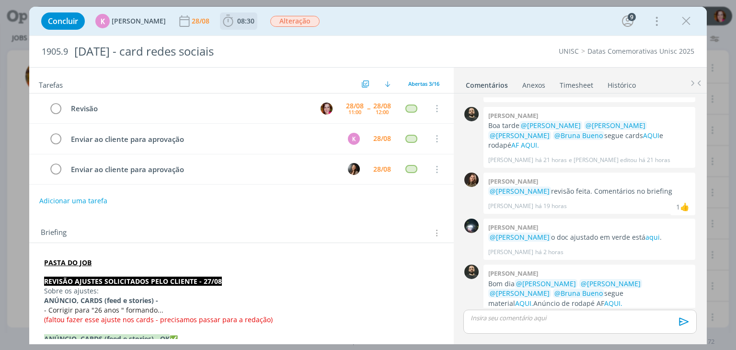
click at [228, 23] on icon "dialog" at bounding box center [228, 21] width 14 height 14
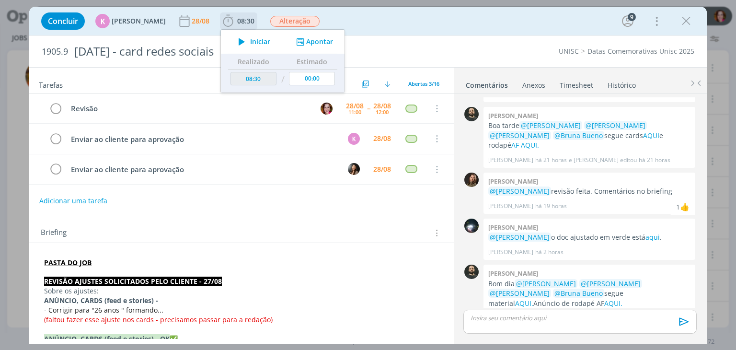
click at [250, 39] on span "Iniciar" at bounding box center [260, 41] width 20 height 7
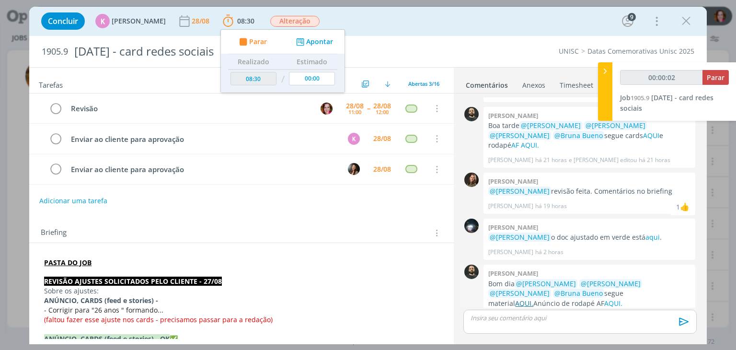
click at [534, 299] on link "AQUI." at bounding box center [524, 303] width 18 height 9
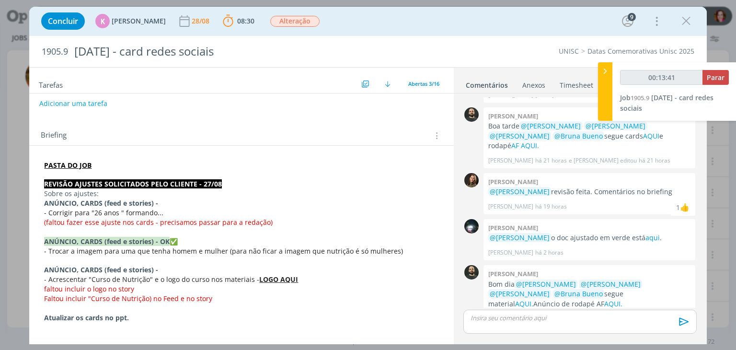
scroll to position [105, 0]
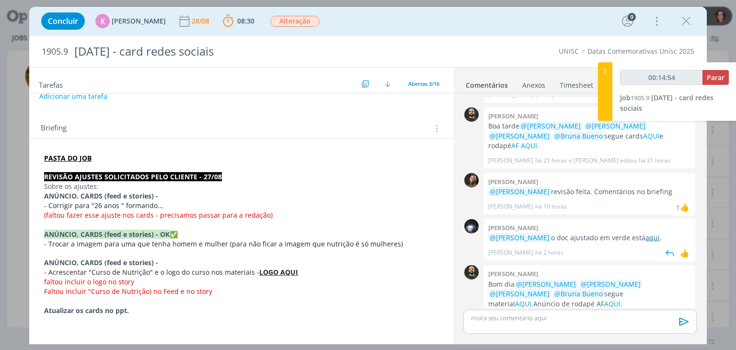
click at [646, 233] on link "aqui" at bounding box center [653, 237] width 14 height 9
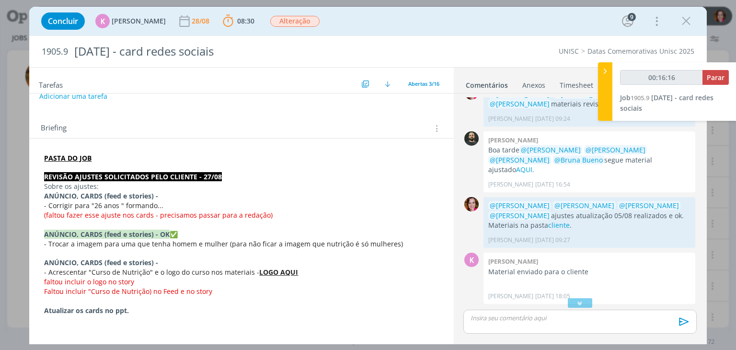
scroll to position [218, 0]
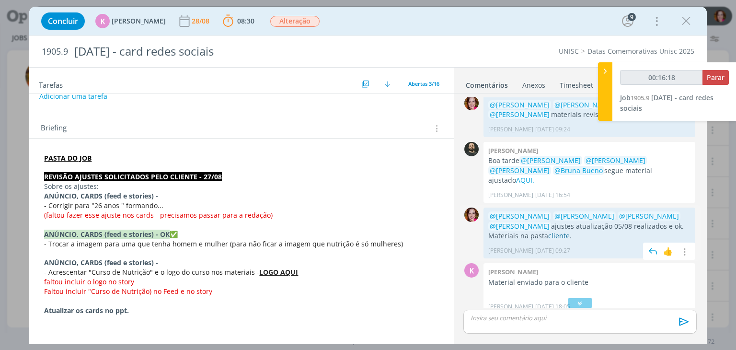
click at [548, 231] on link "cliente" at bounding box center [559, 235] width 22 height 9
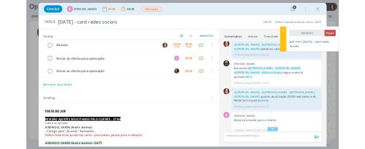
scroll to position [0, 0]
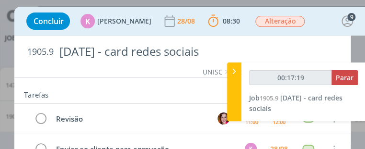
click at [30, 70] on div "UNISC Datas Comemorativas Unisc 2025" at bounding box center [182, 72] width 321 height 10
type input "00:17:24"
click at [234, 72] on icon at bounding box center [235, 71] width 10 height 10
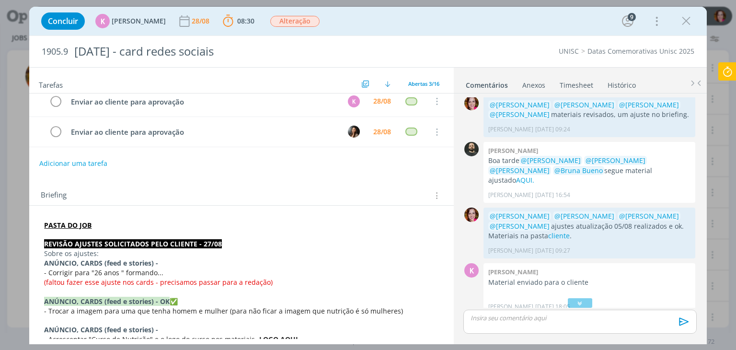
scroll to position [0, 0]
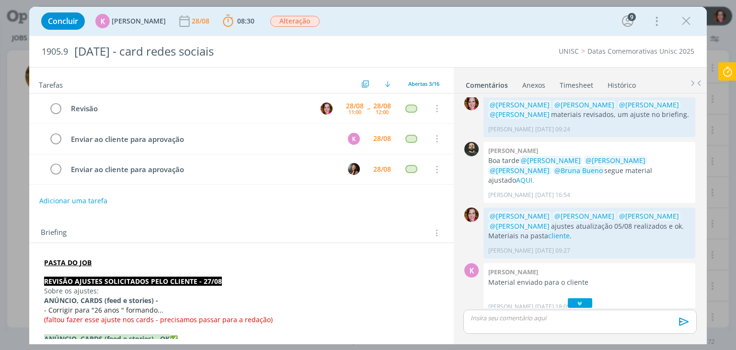
click at [585, 303] on div "dialog" at bounding box center [580, 303] width 24 height 10
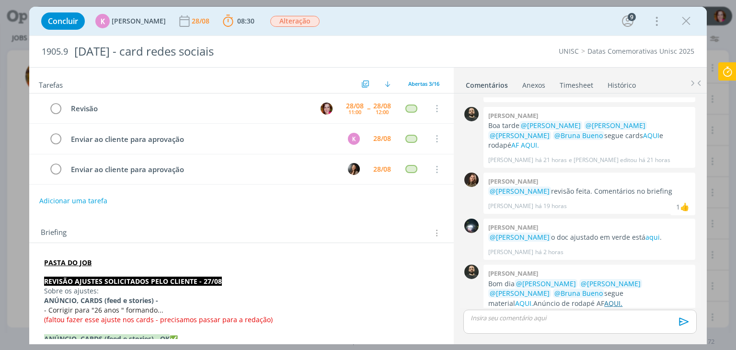
click at [605, 299] on link "AQUI." at bounding box center [614, 303] width 18 height 9
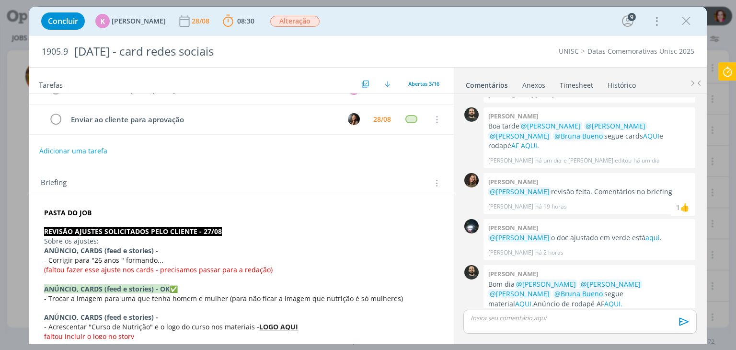
scroll to position [43, 0]
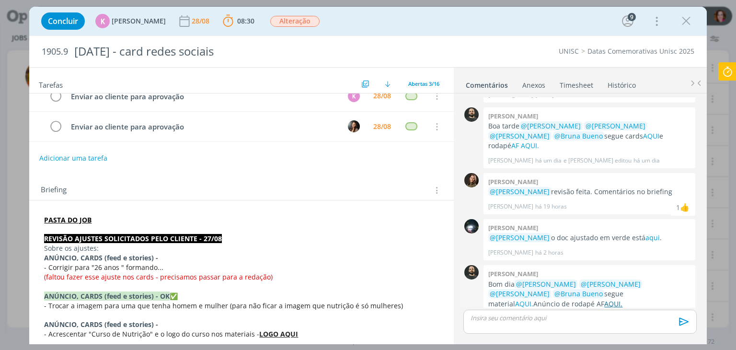
click at [605, 299] on link "AQUI." at bounding box center [614, 303] width 18 height 9
click at [501, 317] on p "dialog" at bounding box center [580, 318] width 218 height 9
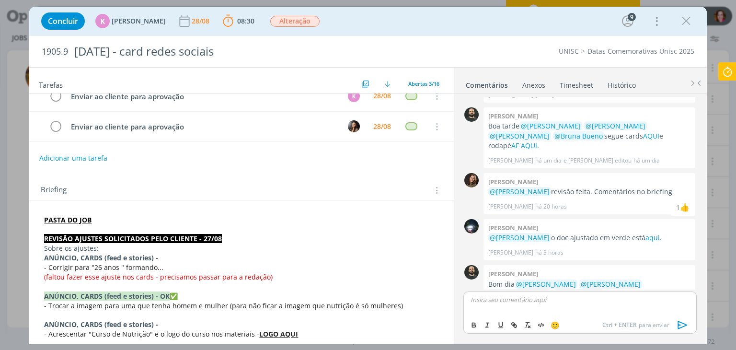
scroll to position [448, 0]
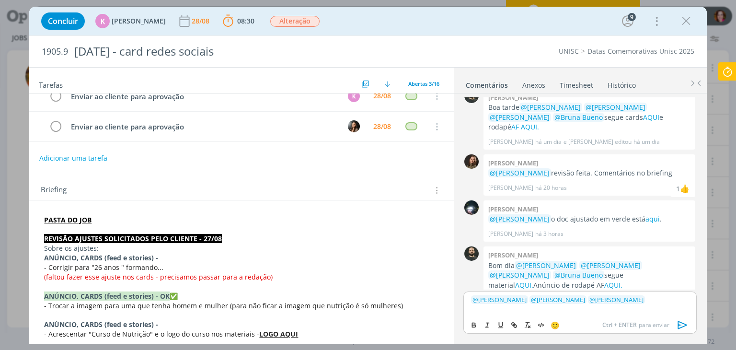
click at [727, 70] on icon at bounding box center [727, 71] width 17 height 19
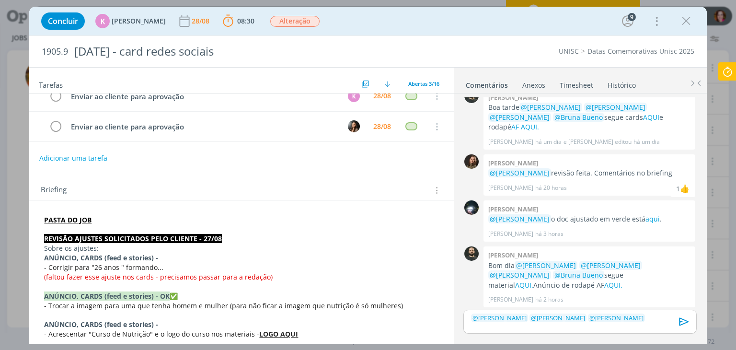
scroll to position [430, 0]
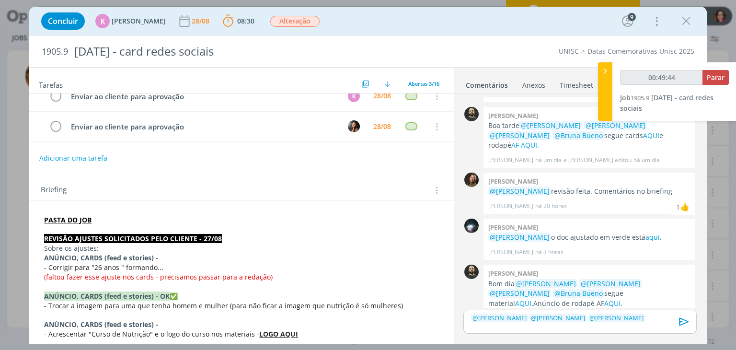
type input "00:49:45"
click at [710, 83] on button "Parar" at bounding box center [716, 77] width 26 height 15
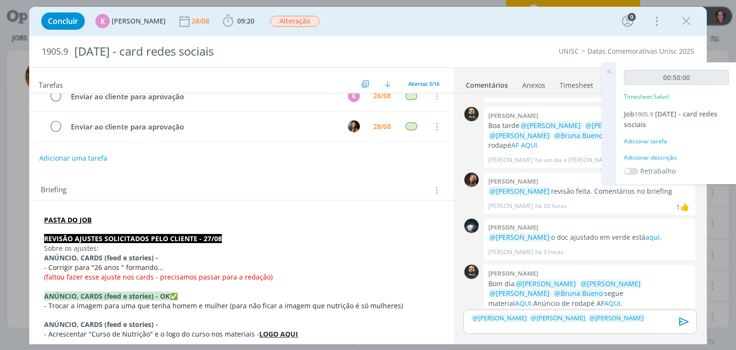
click at [646, 156] on div "Adicionar descrição" at bounding box center [676, 157] width 105 height 9
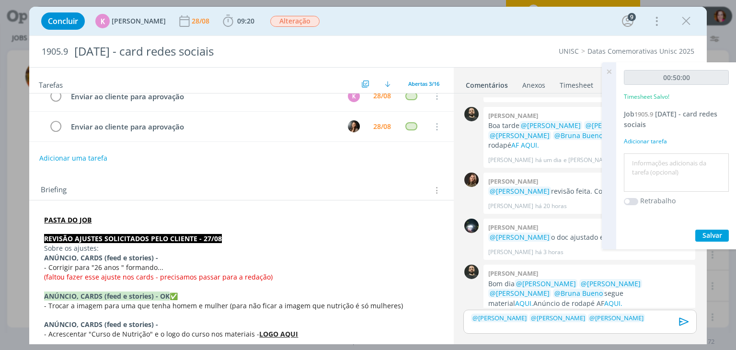
click at [646, 156] on textarea at bounding box center [677, 173] width 100 height 34
type textarea "Revisão ajustes 27/08 e AF"
click at [716, 233] on span "Salvar" at bounding box center [713, 235] width 20 height 9
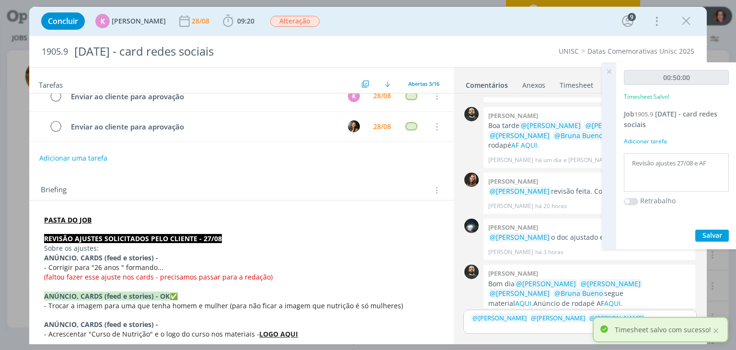
click at [612, 70] on icon at bounding box center [609, 71] width 17 height 19
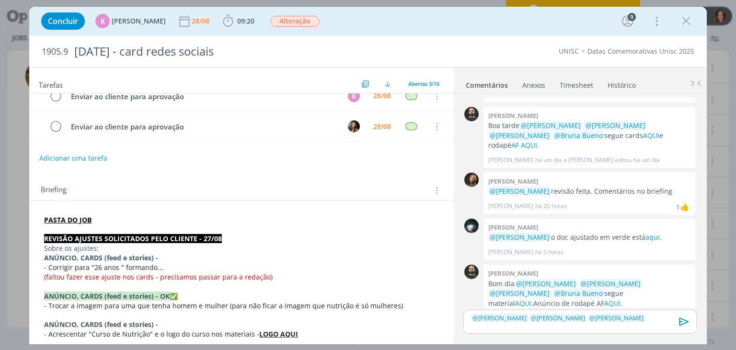
click at [652, 320] on p "﻿ @ Patrick Freitas ﻿ ﻿ @ Luíza Santana ﻿ ﻿ @ Beatriz Luchese ﻿" at bounding box center [580, 318] width 218 height 9
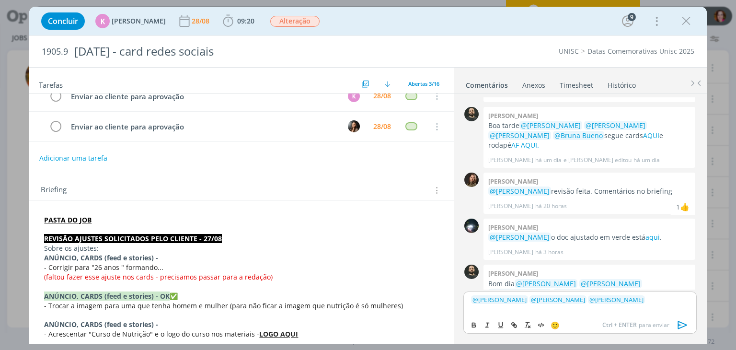
scroll to position [448, 0]
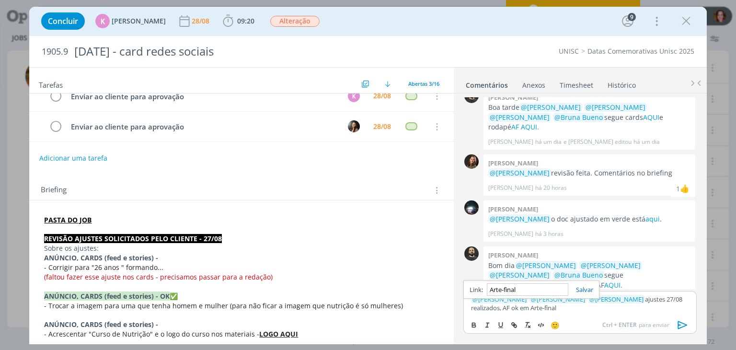
paste input "https://sobeae.sharepoint.com/sites/SOBEAE/Documentos%20Compartilhados/Forms/Al…"
click at [576, 307] on p "﻿ @ Patrick Freitas ﻿ ﻿ @ Luíza Santana ﻿ ﻿ @ Beatriz Luchese ﻿ ajustes 27/08 r…" at bounding box center [580, 304] width 218 height 18
paste input "https://sobeae.sharepoint.com/sites/SOBEAE/Documentos%20Compartilhados/Forms/Al…"
type input "https://sobeae.sharepoint.com/sites/SOBEAE/Documentos%20Compartilhados/Forms/Al…"
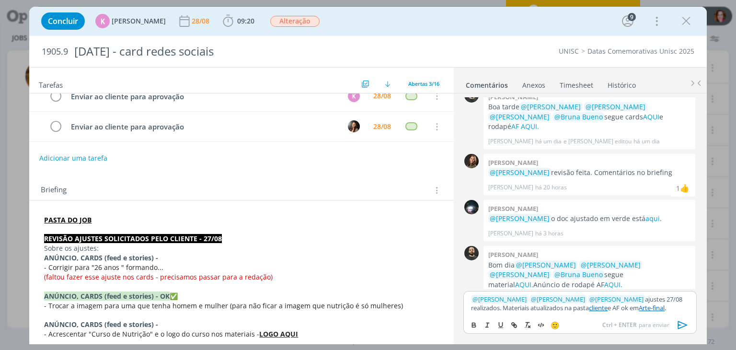
scroll to position [0, 0]
